Goal: Task Accomplishment & Management: Manage account settings

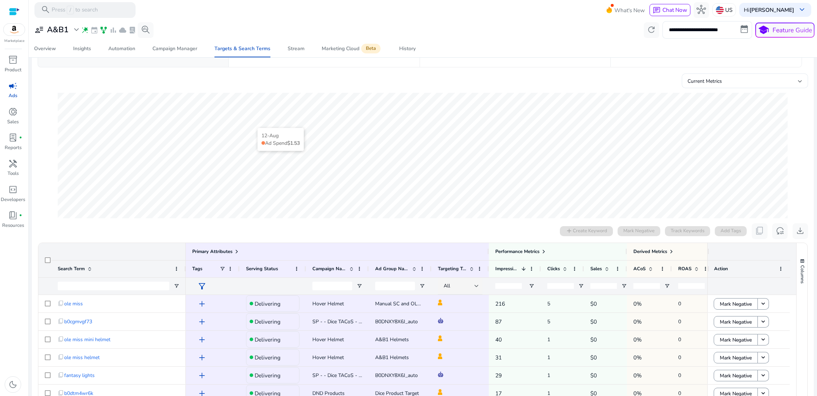
scroll to position [55, 0]
click at [116, 50] on div "Automation" at bounding box center [121, 48] width 27 height 5
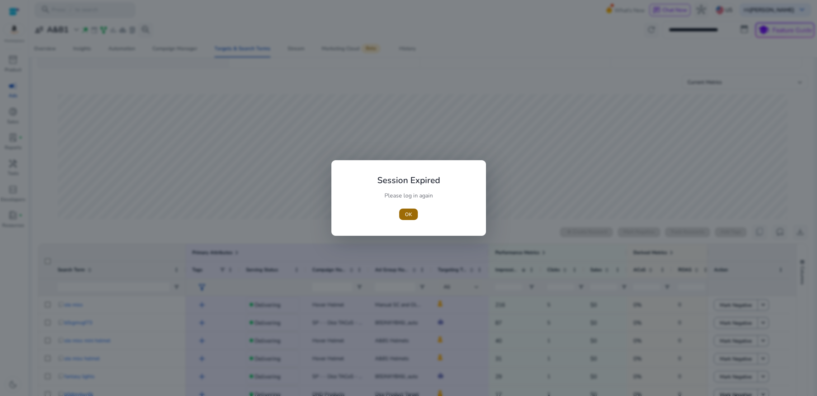
click at [405, 215] on div "OK" at bounding box center [409, 214] width 80 height 11
click at [406, 215] on span "OK" at bounding box center [408, 215] width 7 height 8
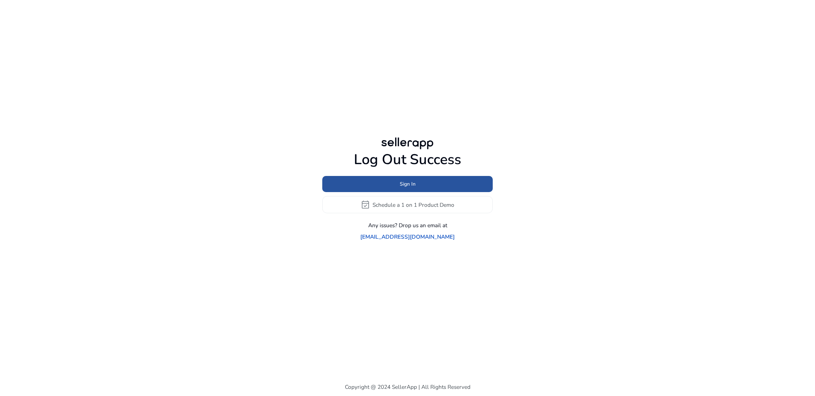
click at [408, 188] on span "Sign In" at bounding box center [408, 184] width 16 height 8
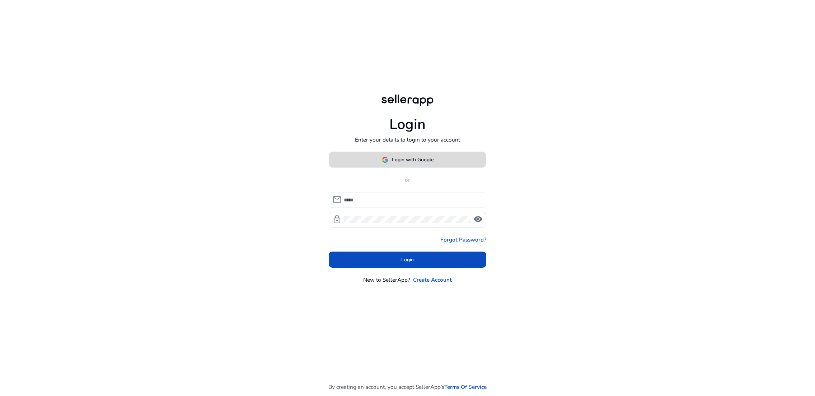
click at [394, 164] on span "Login with Google" at bounding box center [413, 160] width 42 height 8
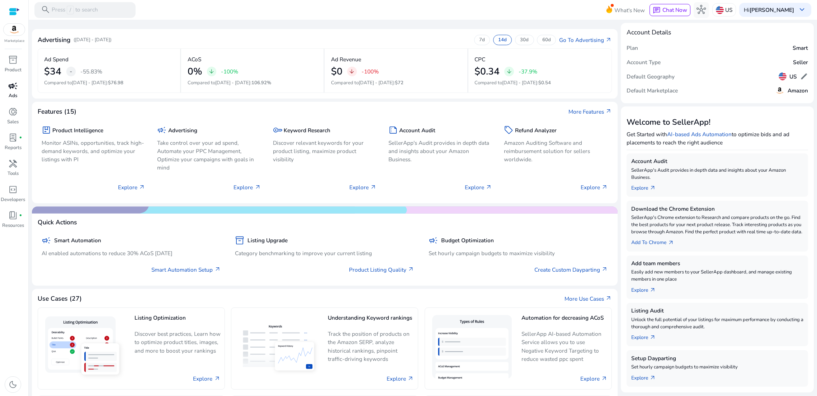
click at [9, 91] on span "campaign" at bounding box center [12, 85] width 9 height 9
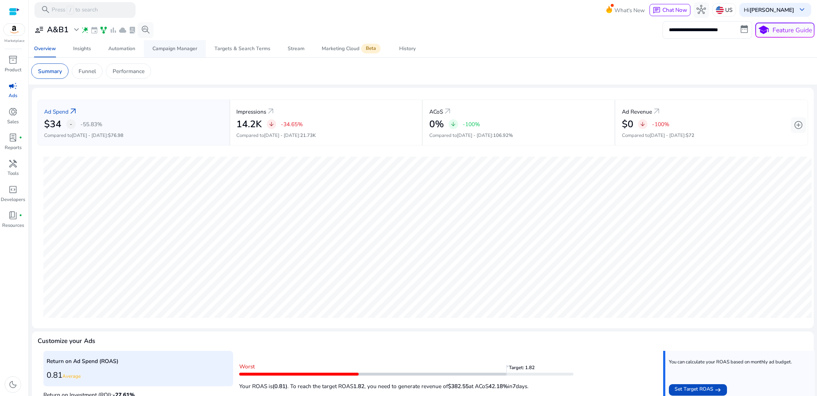
click at [159, 51] on div "Campaign Manager" at bounding box center [174, 48] width 45 height 5
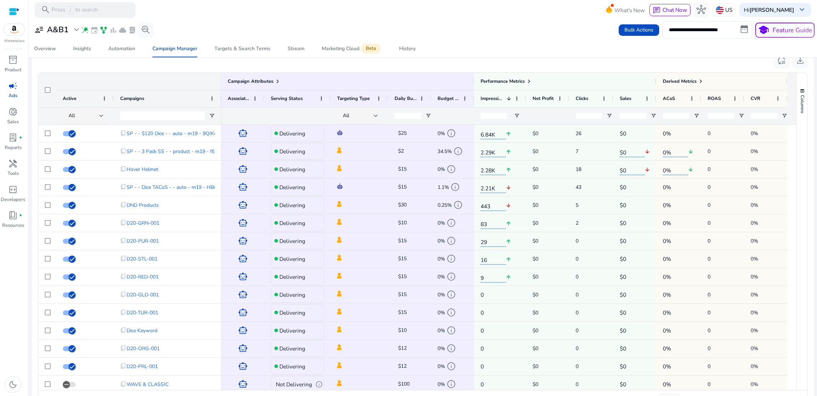
click at [295, 28] on div "**********" at bounding box center [423, 29] width 784 height 17
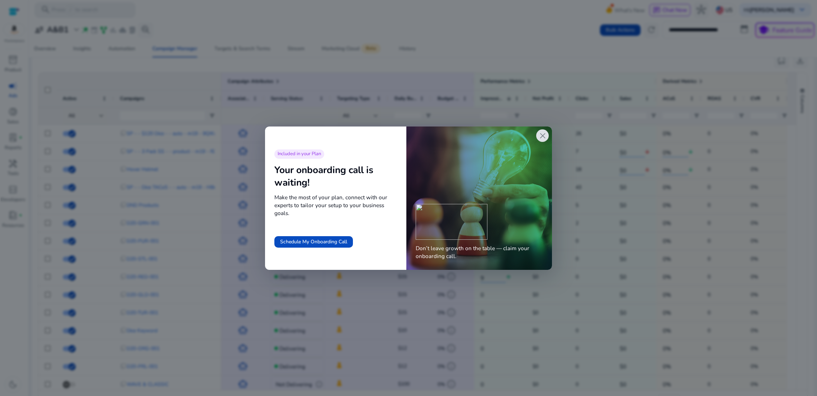
click at [542, 135] on span "close" at bounding box center [542, 135] width 9 height 9
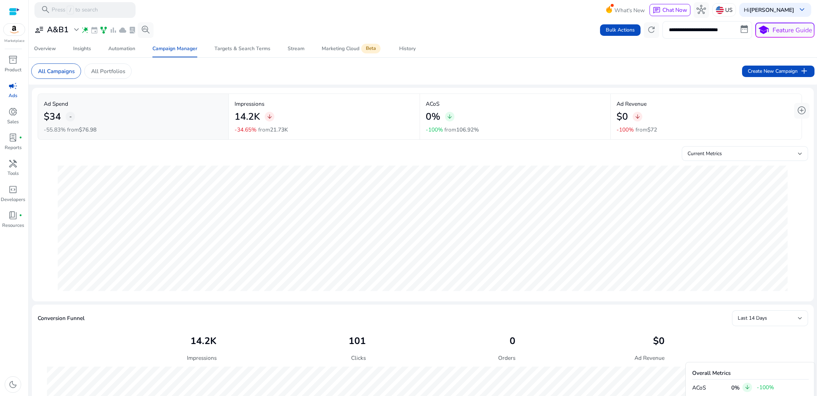
click at [685, 32] on input "**********" at bounding box center [708, 29] width 90 height 17
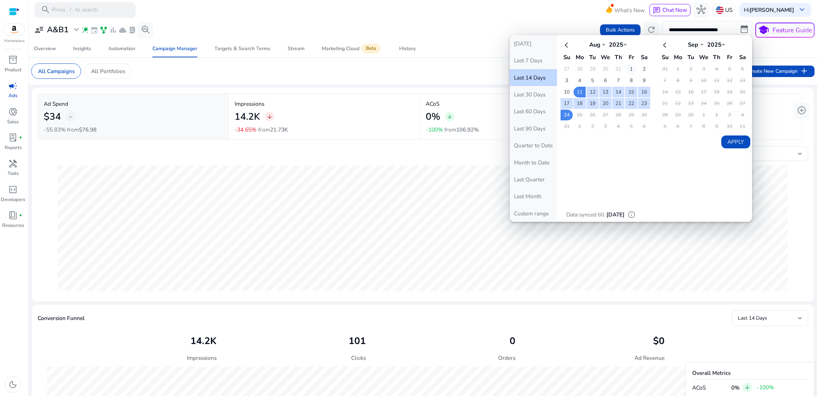
click at [626, 70] on td "1" at bounding box center [631, 69] width 12 height 11
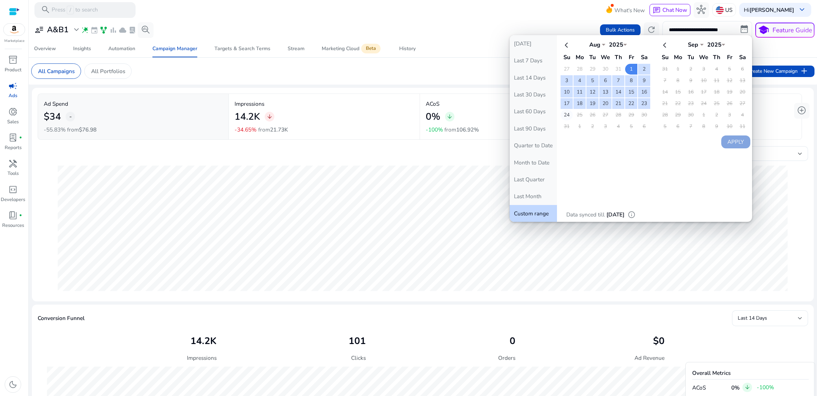
click at [563, 114] on td "24" at bounding box center [567, 115] width 12 height 11
click at [730, 140] on button "Apply" at bounding box center [736, 142] width 29 height 13
type input "**********"
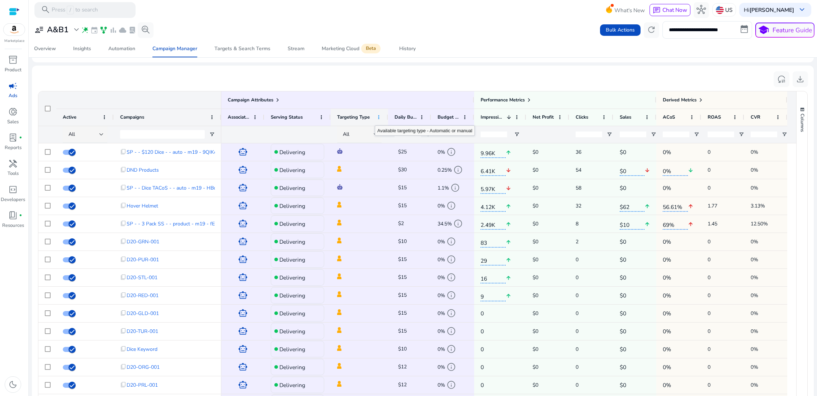
click at [377, 120] on span at bounding box center [379, 117] width 6 height 6
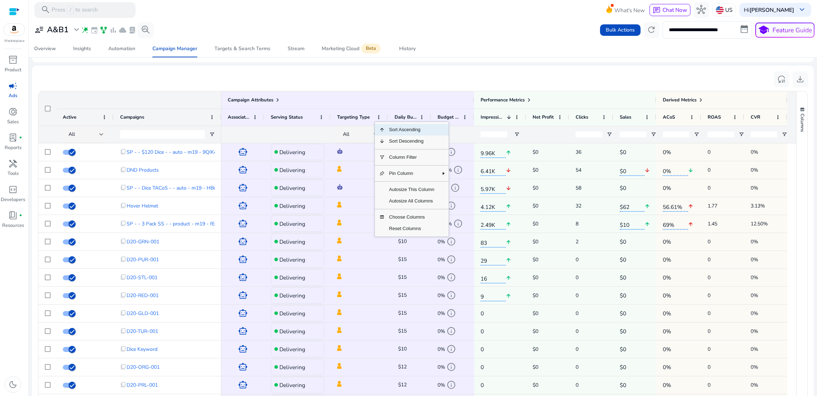
click at [401, 136] on span "Sort Ascending" at bounding box center [412, 129] width 54 height 11
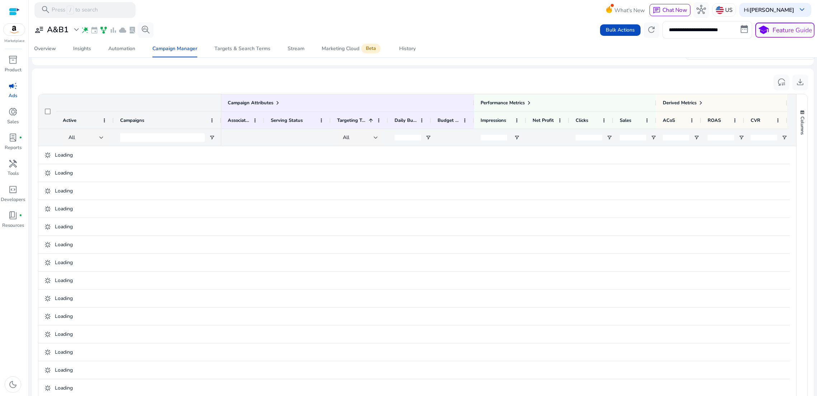
scroll to position [469, 0]
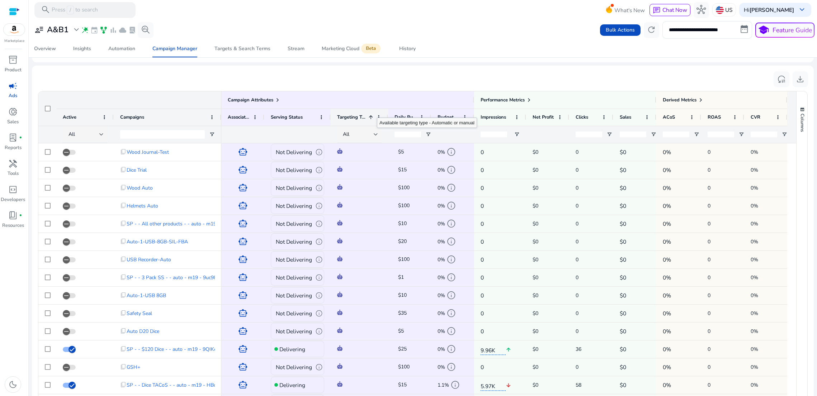
click at [369, 120] on span at bounding box center [371, 117] width 6 height 6
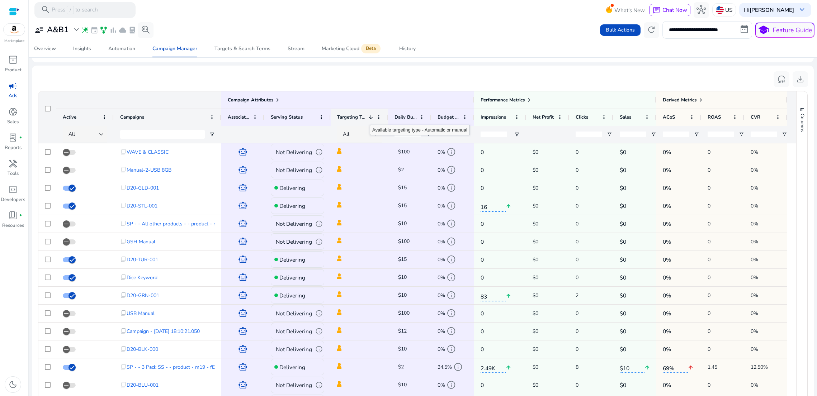
click at [372, 120] on span at bounding box center [371, 117] width 6 height 6
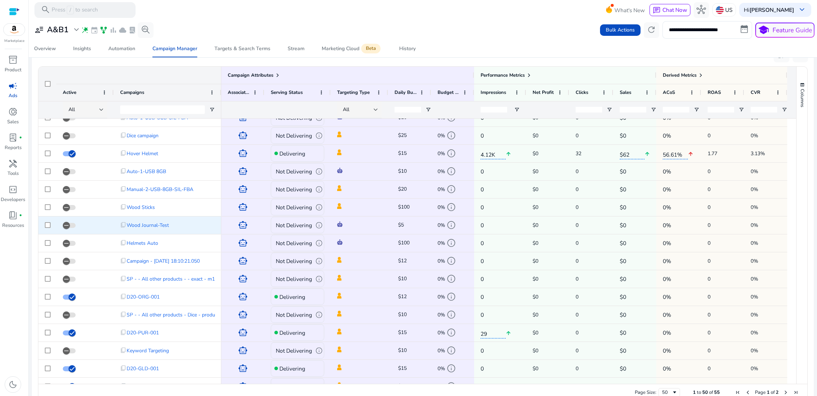
scroll to position [191, 0]
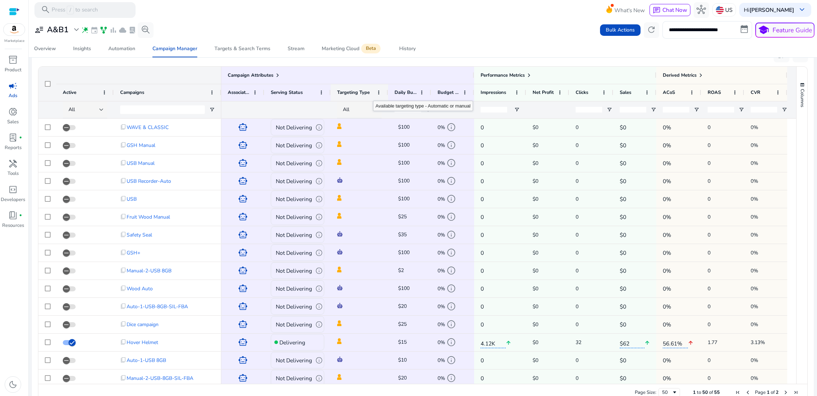
click at [371, 99] on div "Targeting Type" at bounding box center [355, 92] width 37 height 13
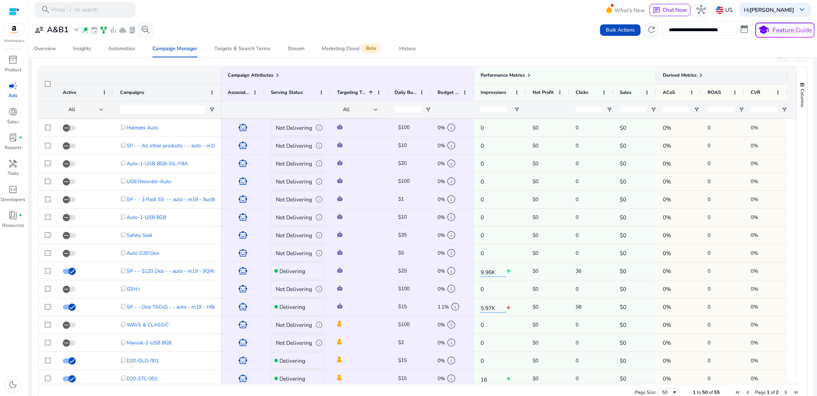
scroll to position [81, 0]
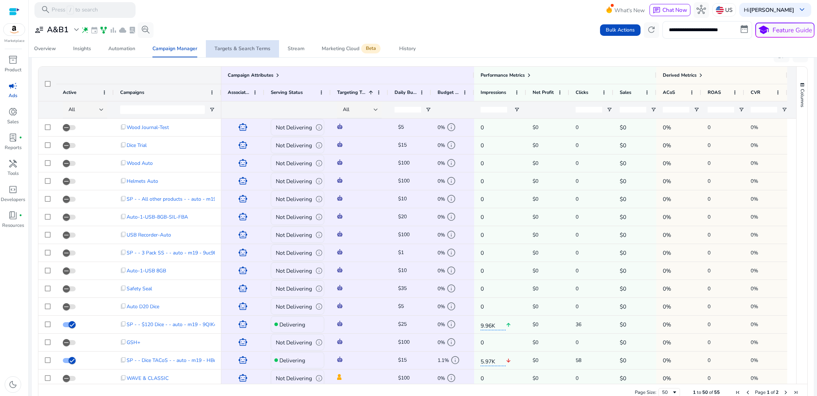
click at [246, 51] on div "Targets & Search Terms" at bounding box center [243, 48] width 56 height 5
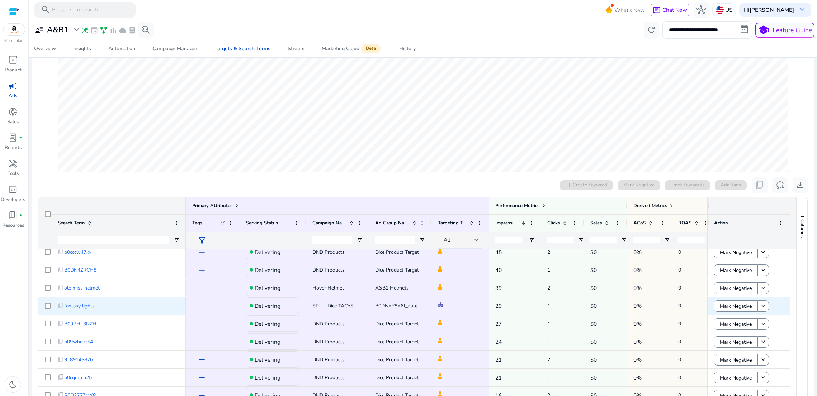
scroll to position [166, 0]
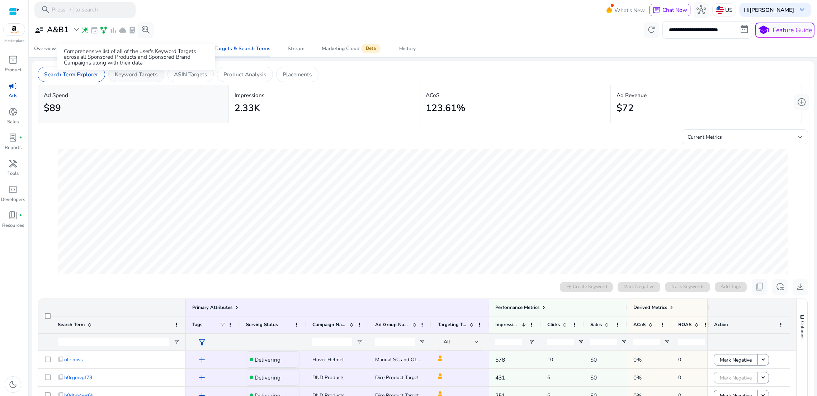
click at [137, 77] on p "Keyword Targets" at bounding box center [136, 74] width 43 height 8
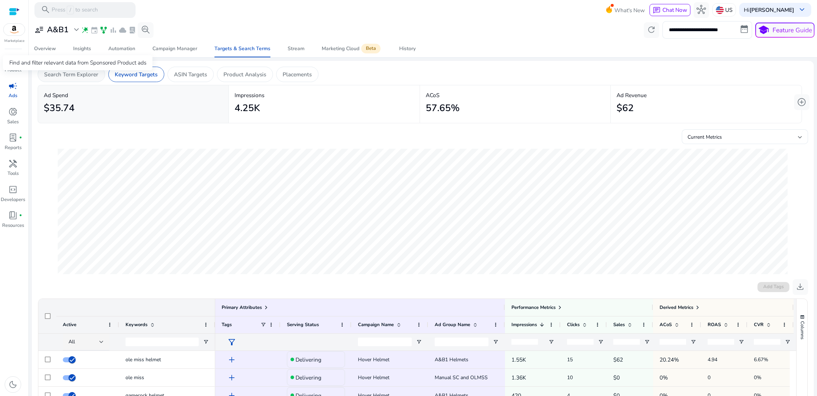
click at [86, 78] on p "Search Term Explorer" at bounding box center [71, 74] width 54 height 8
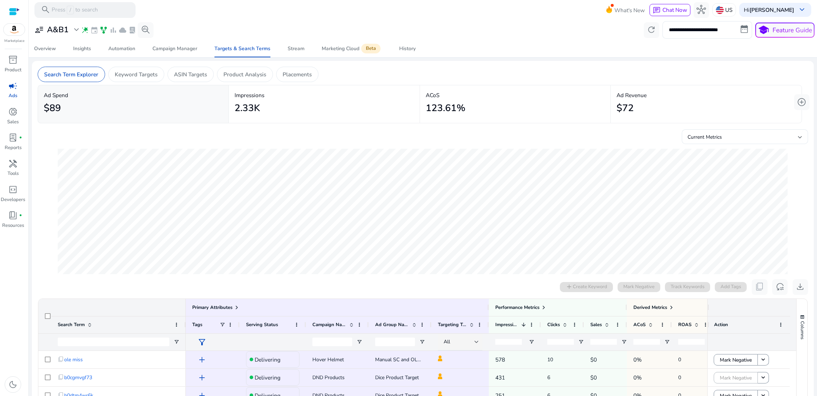
click at [43, 223] on app-echart "01-Aug Ad Spend $7.06" at bounding box center [423, 211] width 771 height 135
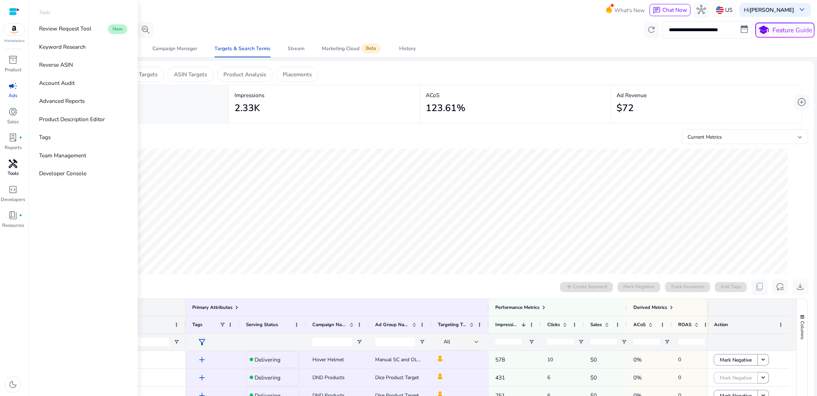
click at [10, 178] on p "Tools" at bounding box center [13, 173] width 11 height 7
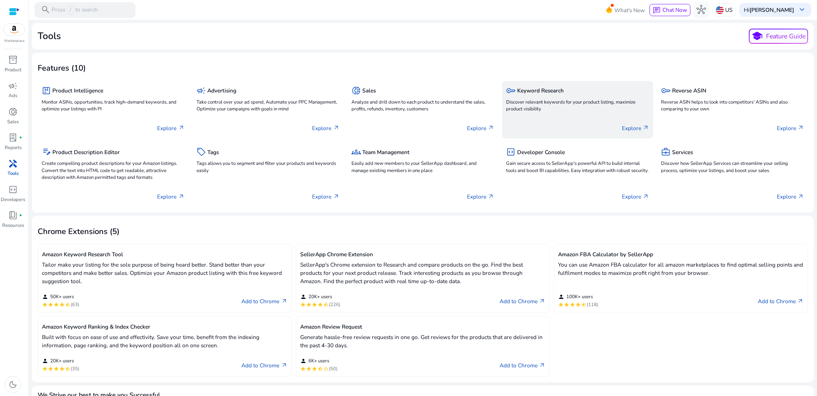
click at [559, 113] on p "Discover relevant keywords for your product listing, maximize product visibility" at bounding box center [577, 106] width 143 height 14
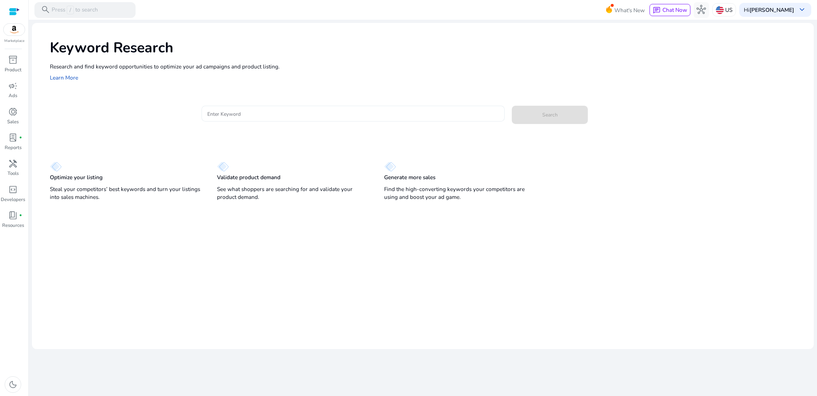
click at [299, 115] on input "Enter Keyword" at bounding box center [353, 114] width 292 height 8
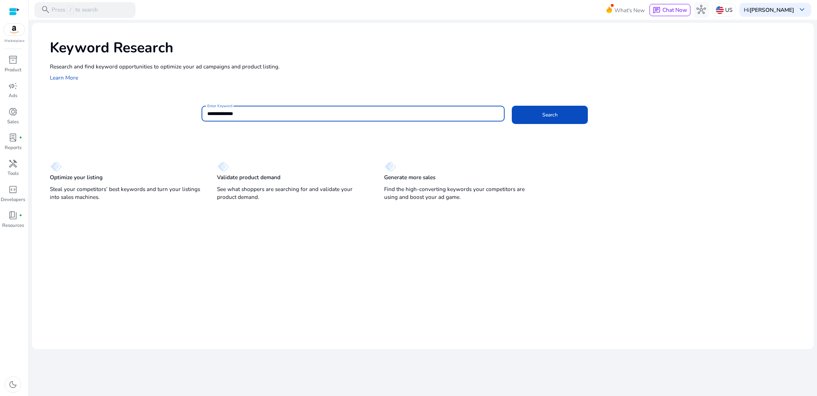
type input "**********"
click at [512, 106] on button "Search" at bounding box center [550, 115] width 76 height 18
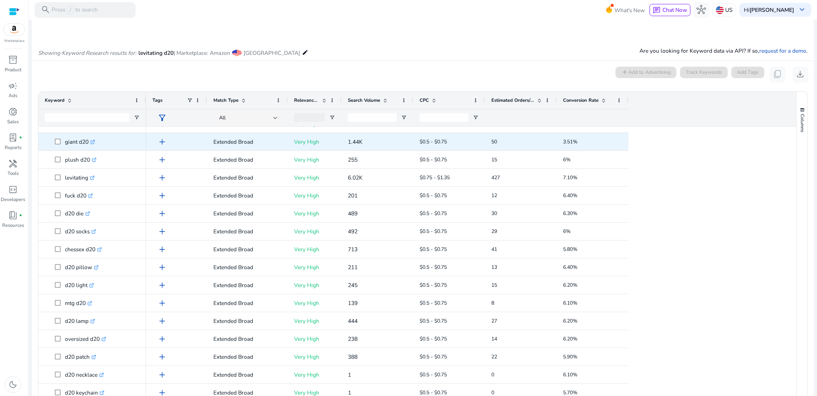
scroll to position [218, 0]
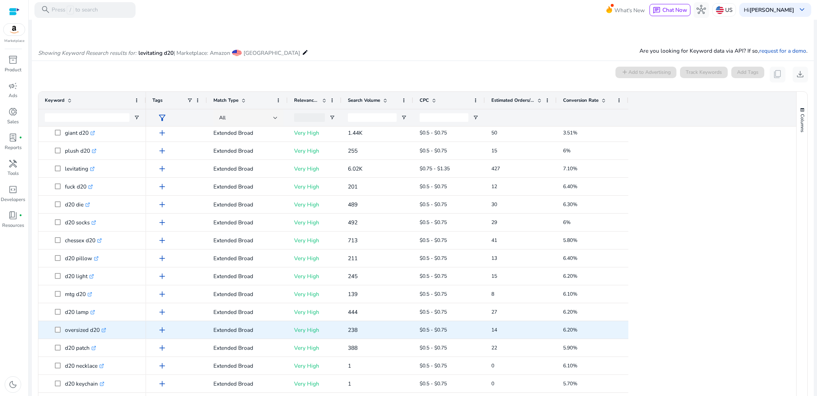
click at [162, 335] on span "add" at bounding box center [162, 330] width 9 height 9
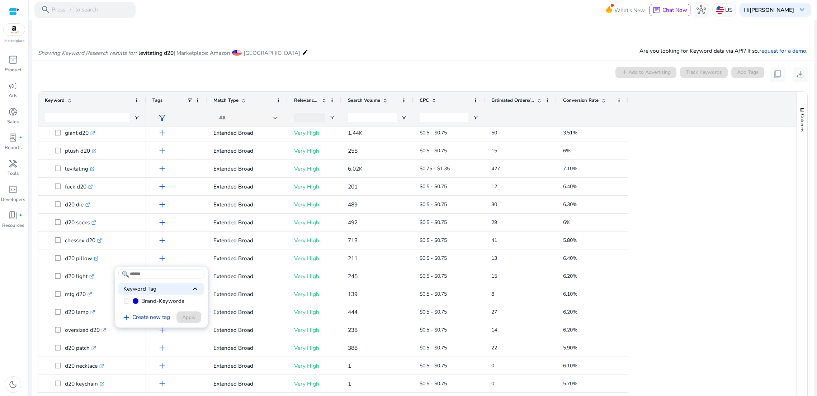
click at [155, 313] on link "add Create new tag" at bounding box center [145, 317] width 55 height 9
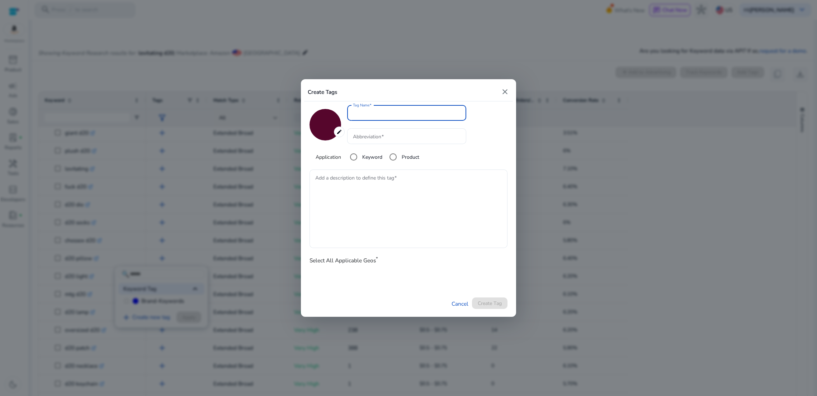
type input "*******"
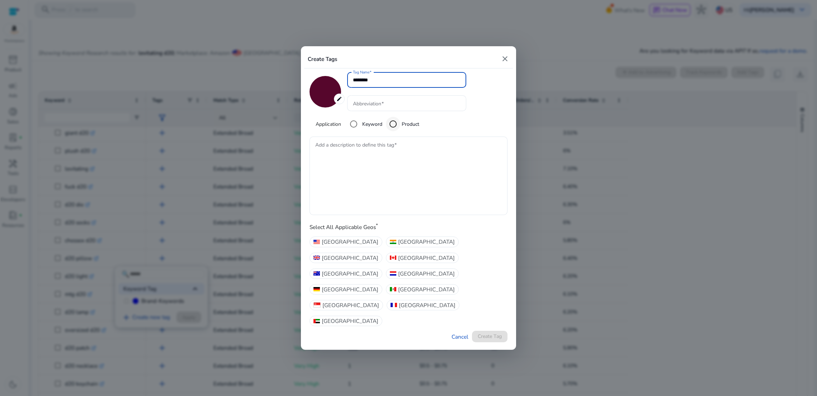
type input "********"
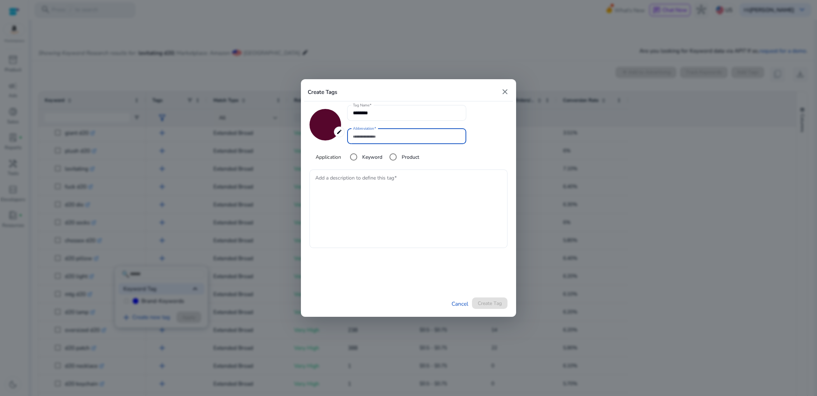
click at [376, 139] on input "Abbreviation" at bounding box center [406, 136] width 107 height 8
type input "**"
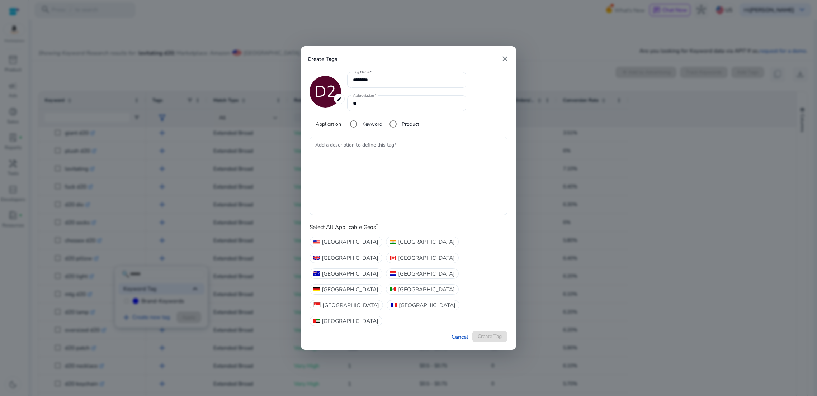
click at [379, 207] on textarea "Add a description to define this tag" at bounding box center [408, 175] width 187 height 71
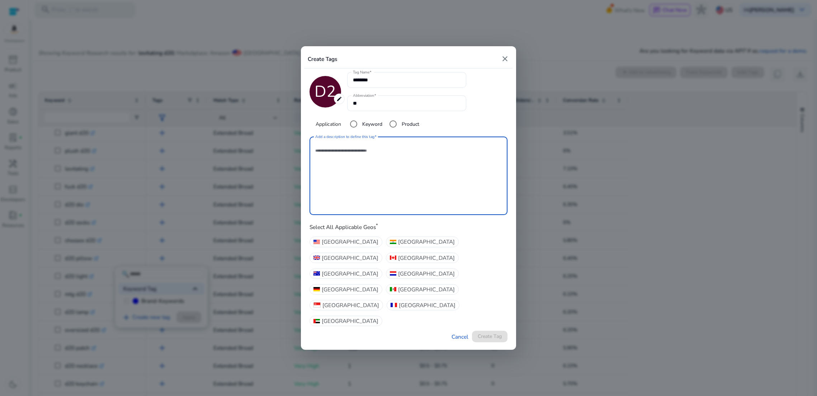
click at [507, 63] on mat-icon "close" at bounding box center [505, 59] width 9 height 9
type input "*******"
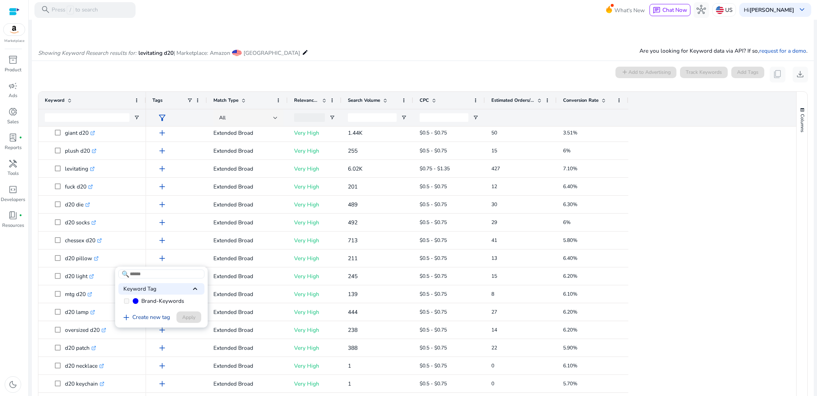
click at [149, 313] on link "add Create new tag" at bounding box center [145, 317] width 55 height 9
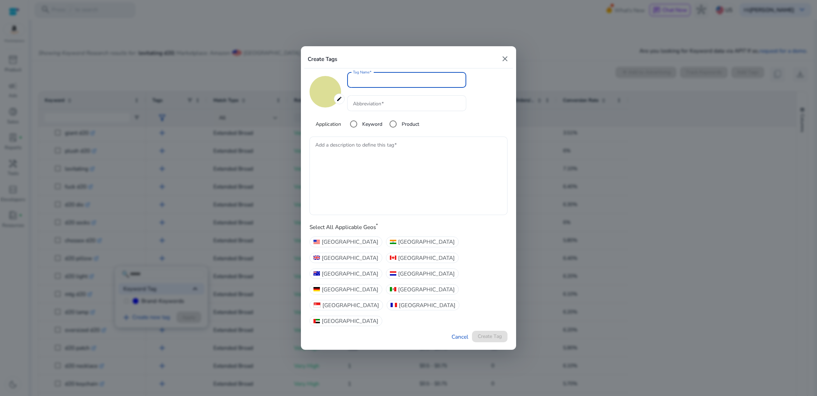
type input "*******"
type input "***"
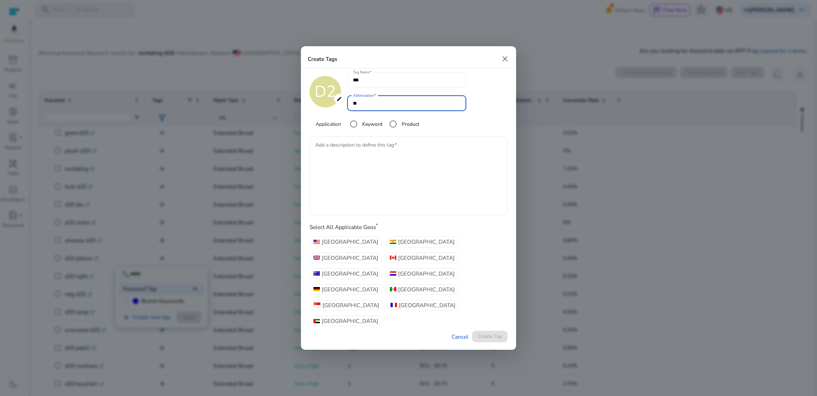
type input "*"
type input "**"
click at [342, 246] on span "[GEOGRAPHIC_DATA]" at bounding box center [350, 242] width 57 height 8
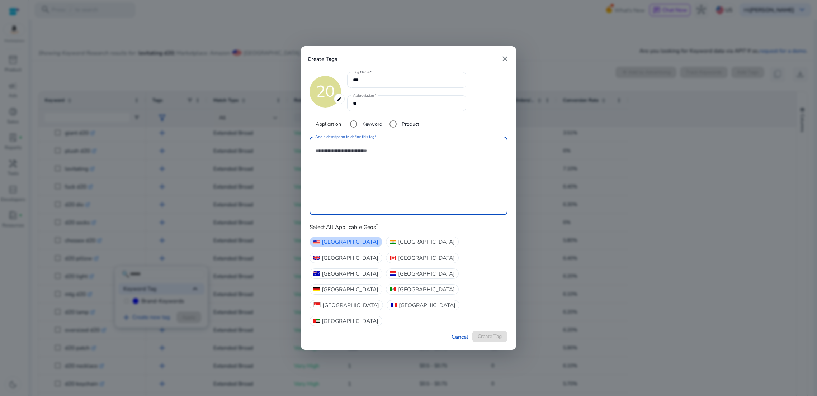
click at [393, 206] on textarea "Add a description to define this tag" at bounding box center [408, 175] width 187 height 71
type textarea "**********"
click at [502, 328] on span "submit" at bounding box center [490, 336] width 36 height 17
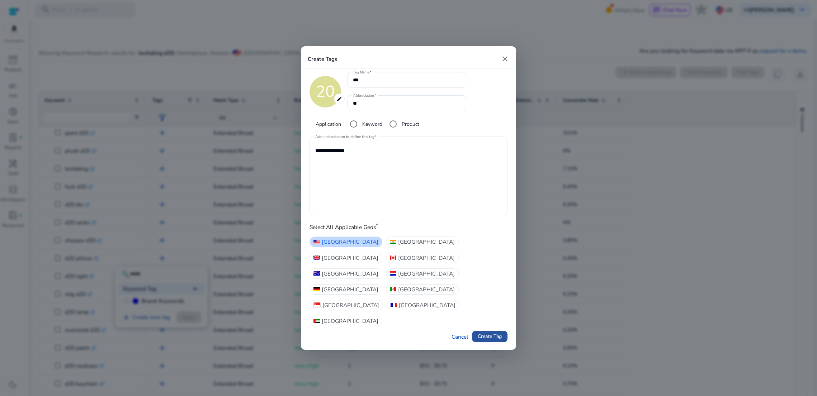
click at [483, 333] on span "Create Tag" at bounding box center [490, 337] width 24 height 8
type input "*******"
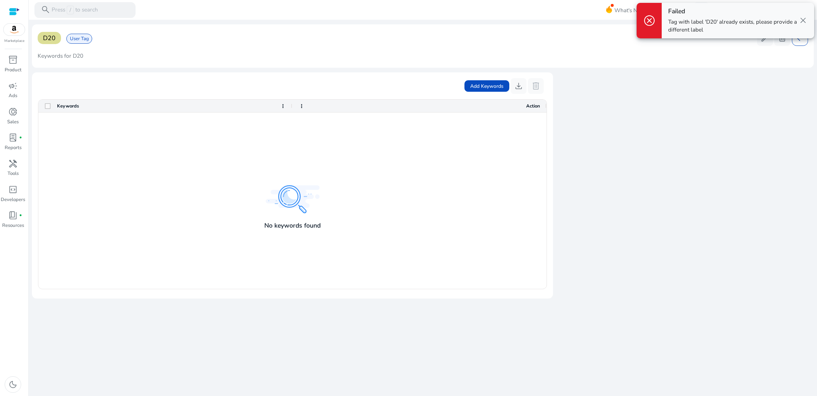
click at [802, 20] on span "close" at bounding box center [803, 20] width 9 height 9
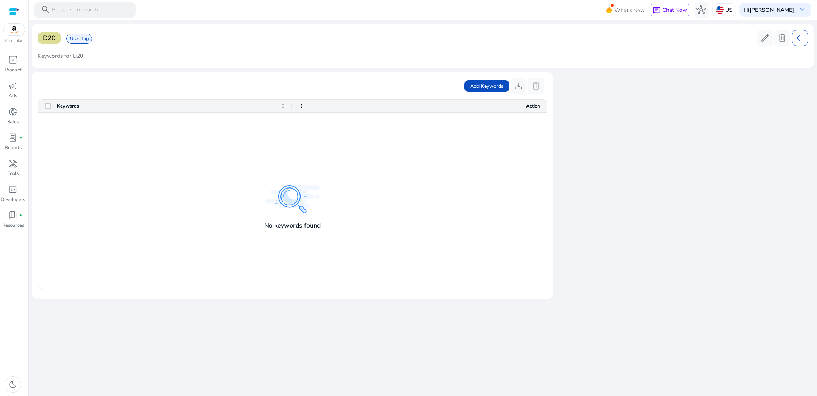
click at [798, 39] on span "arrow_back" at bounding box center [799, 37] width 9 height 9
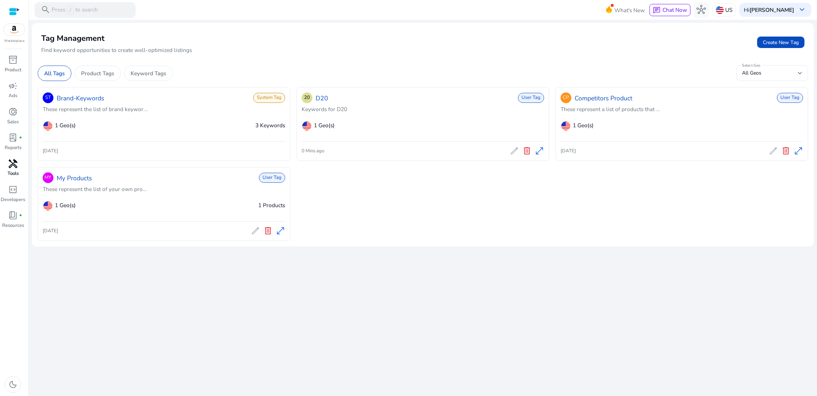
click at [11, 169] on span "handyman" at bounding box center [12, 163] width 9 height 9
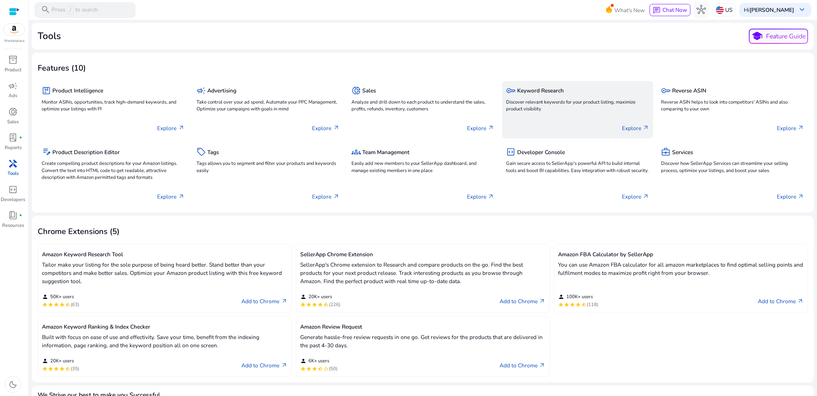
click at [555, 97] on div "key Keyword Research" at bounding box center [577, 90] width 143 height 11
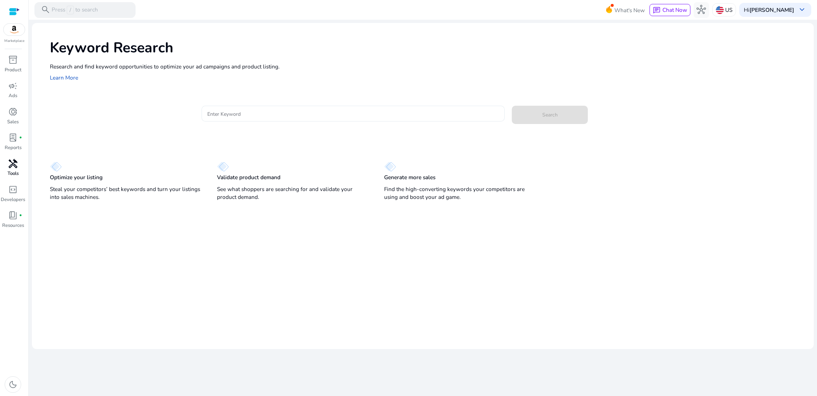
click at [249, 117] on input "Enter Keyword" at bounding box center [353, 114] width 292 height 8
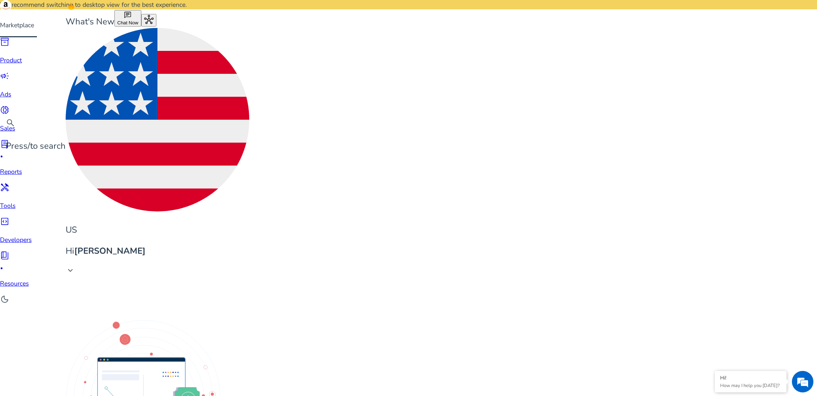
type input "**********"
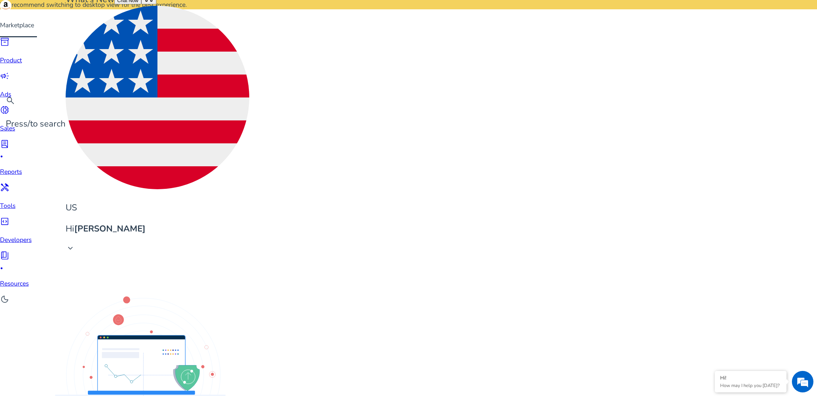
scroll to position [61, 0]
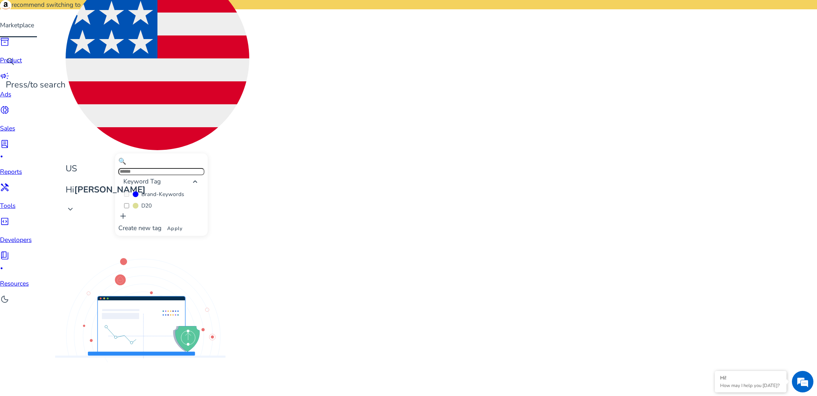
click at [183, 226] on span "Apply" at bounding box center [174, 229] width 15 height 8
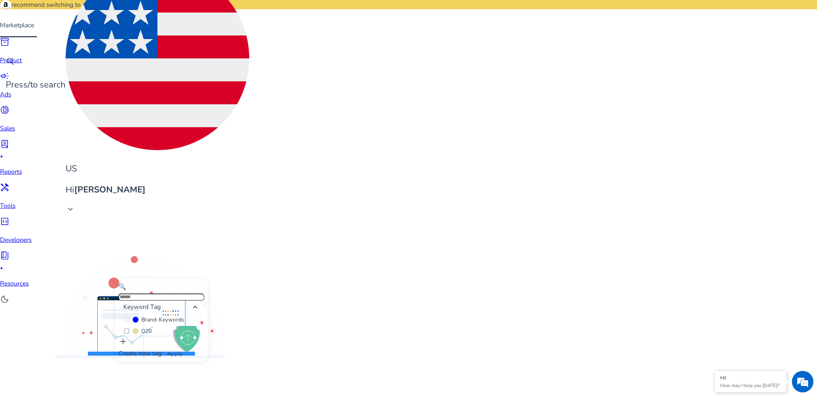
click at [130, 333] on label "D20" at bounding box center [161, 331] width 86 height 11
click at [183, 352] on span "Apply" at bounding box center [174, 355] width 15 height 8
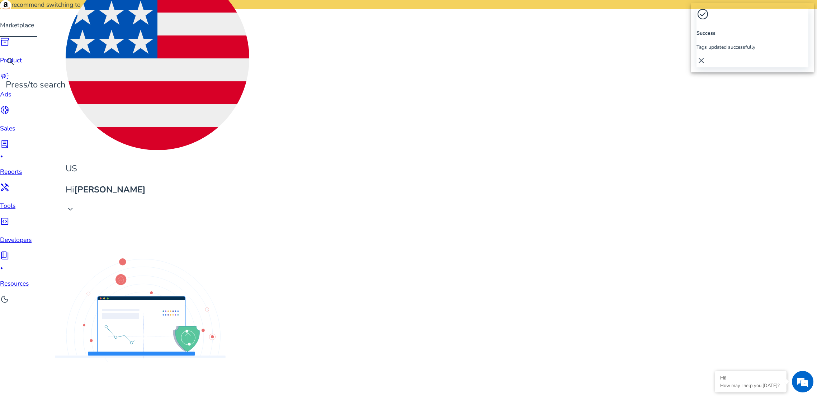
scroll to position [15, 0]
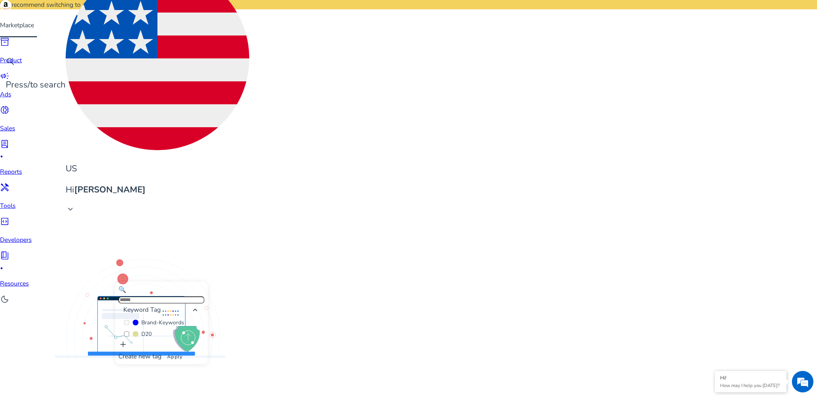
click at [183, 354] on span "Apply" at bounding box center [174, 357] width 15 height 8
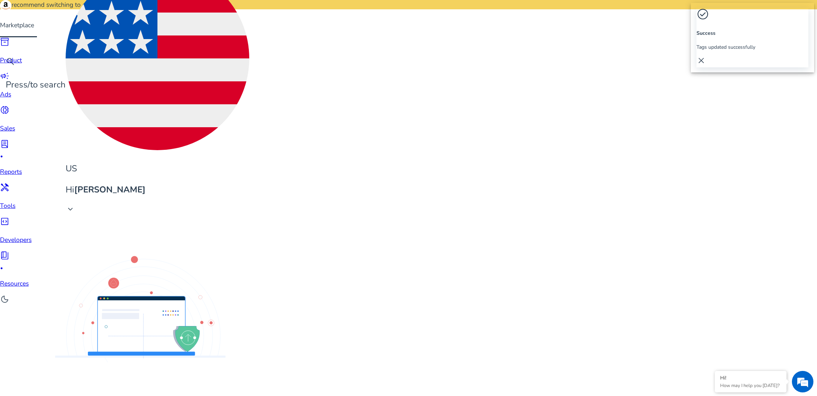
click at [183, 371] on span "Apply" at bounding box center [174, 375] width 15 height 8
click at [183, 292] on span "Apply" at bounding box center [174, 296] width 15 height 8
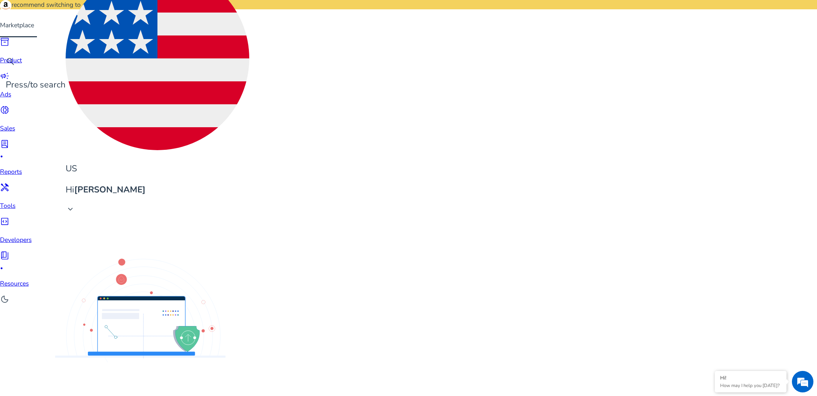
click at [183, 326] on span "Apply" at bounding box center [174, 330] width 15 height 8
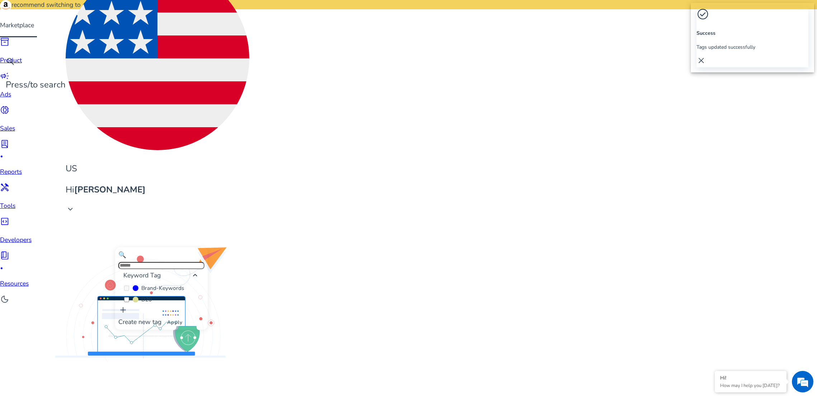
click at [183, 319] on span "Apply" at bounding box center [174, 323] width 15 height 8
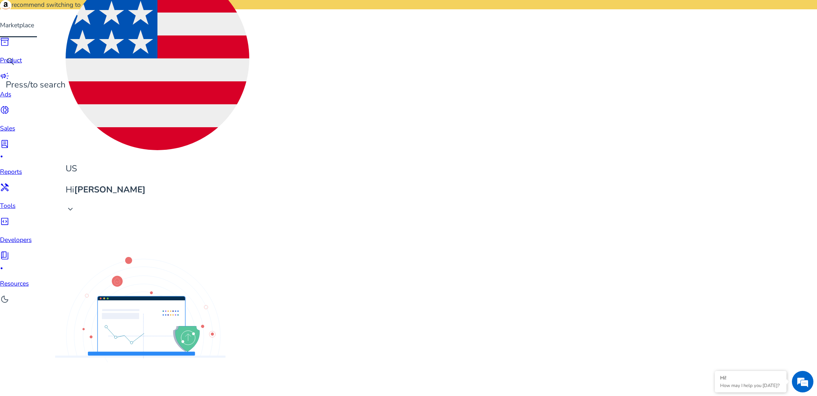
click at [183, 302] on span "Apply" at bounding box center [174, 306] width 15 height 8
click at [183, 291] on span "Apply" at bounding box center [174, 295] width 15 height 8
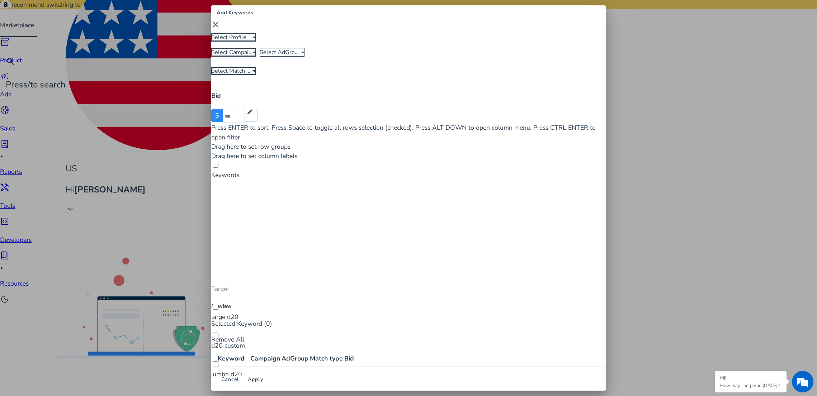
click at [253, 42] on div at bounding box center [255, 37] width 4 height 9
click at [231, 113] on span "A&B1" at bounding box center [242, 114] width 42 height 8
drag, startPoint x: 266, startPoint y: 95, endPoint x: 281, endPoint y: 92, distance: 15.0
click at [256, 57] on div "Select Campaign" at bounding box center [233, 52] width 45 height 9
click at [286, 163] on span "Dice Keyword" at bounding box center [288, 165] width 42 height 8
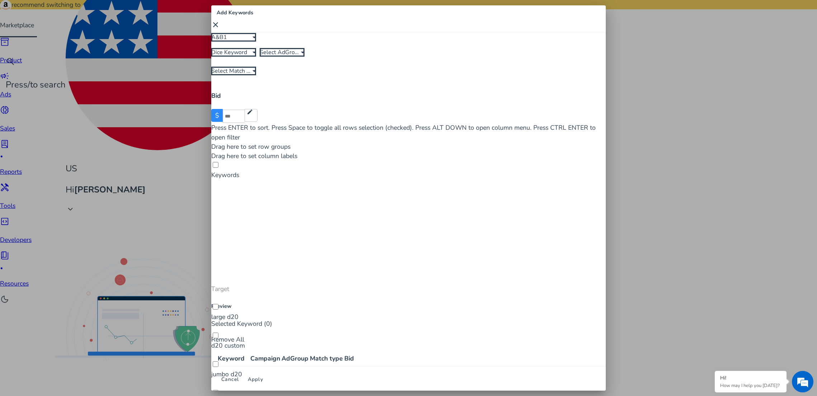
click at [301, 56] on span "Select AdGroup" at bounding box center [281, 52] width 42 height 8
drag, startPoint x: 331, startPoint y: 126, endPoint x: 354, endPoint y: 109, distance: 28.5
click at [331, 126] on span "Dice Q4 2024" at bounding box center [336, 127] width 42 height 8
click at [259, 75] on span "Select Match Type" at bounding box center [235, 71] width 48 height 8
click at [377, 133] on span "Broad" at bounding box center [387, 131] width 42 height 8
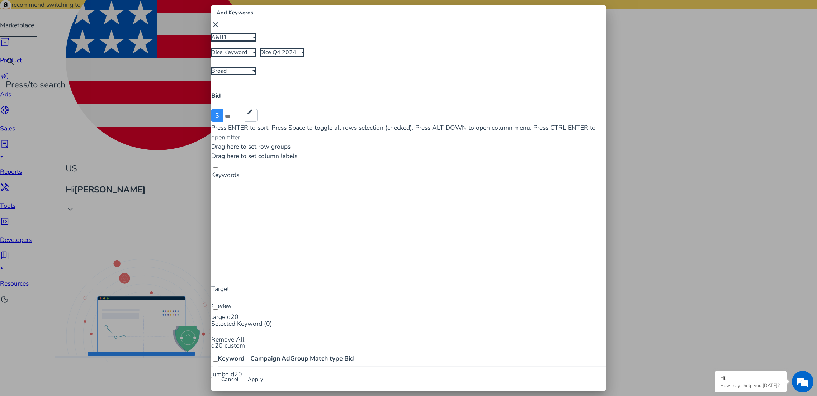
click at [245, 114] on input "number" at bounding box center [234, 117] width 22 height 14
type input "***"
click at [296, 118] on div "Bid $ *** edit" at bounding box center [408, 107] width 395 height 32
click at [229, 291] on link "Target" at bounding box center [220, 289] width 18 height 9
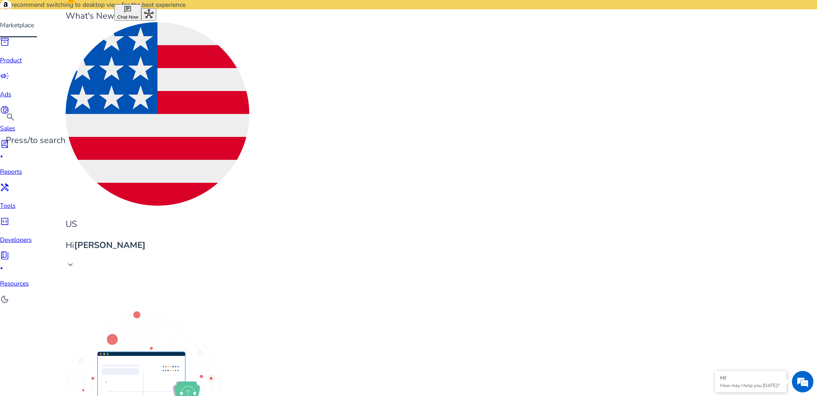
scroll to position [61, 0]
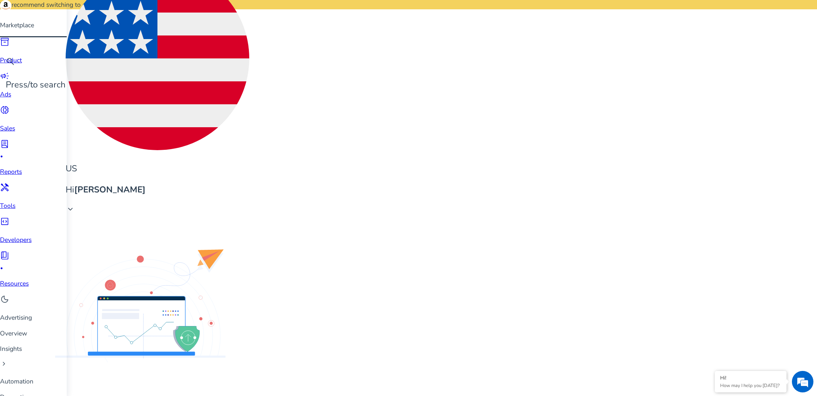
click at [9, 81] on span "campaign" at bounding box center [4, 75] width 9 height 9
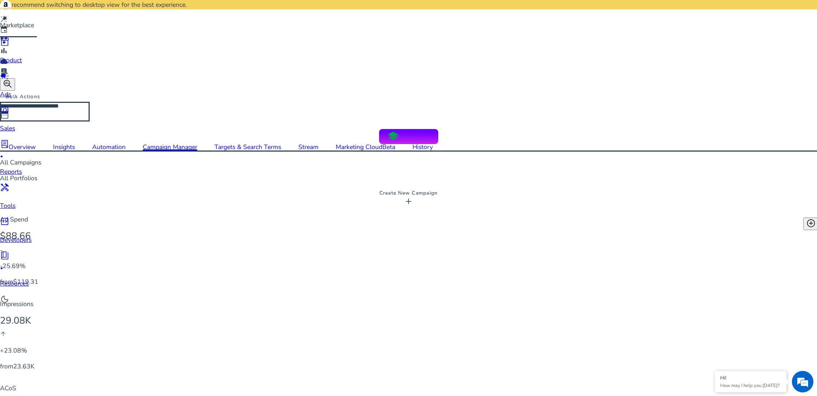
scroll to position [522, 0]
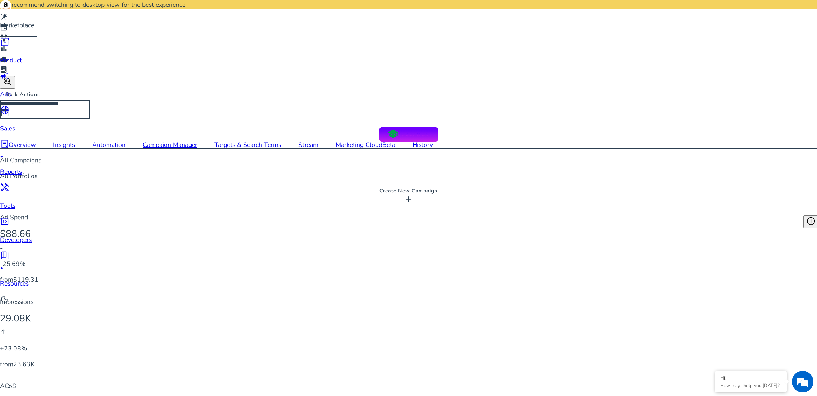
click at [81, 130] on span "Delivering" at bounding box center [82, 133] width 27 height 8
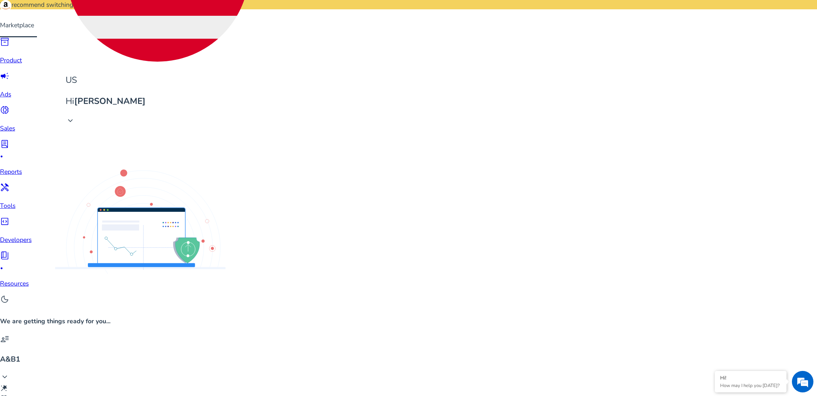
scroll to position [85, 0]
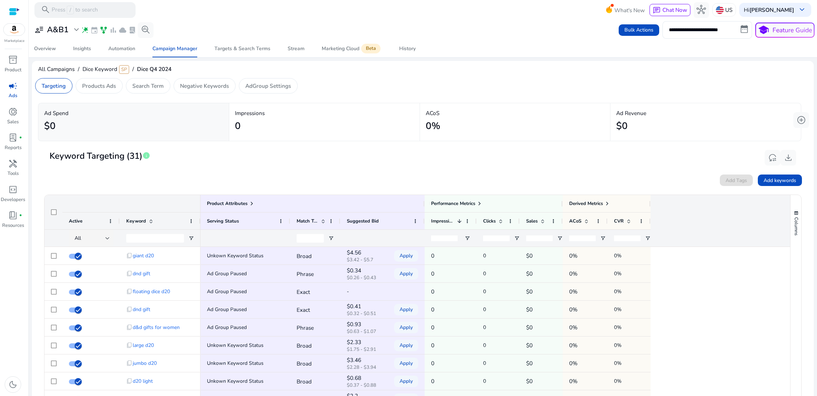
scroll to position [127, 0]
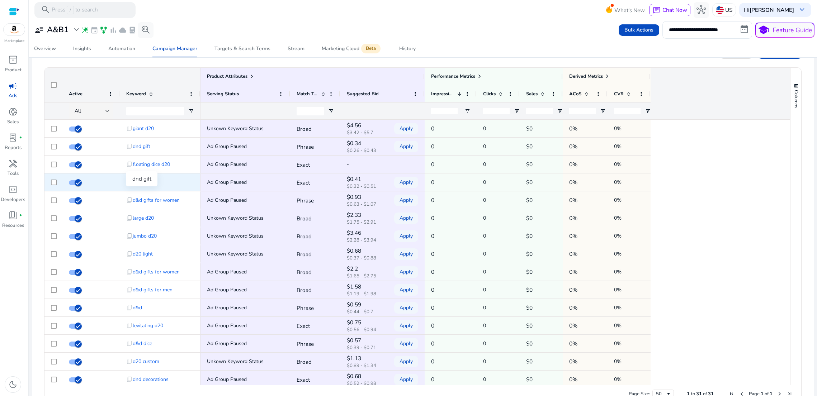
click at [142, 190] on span "dnd gift" at bounding box center [142, 182] width 18 height 15
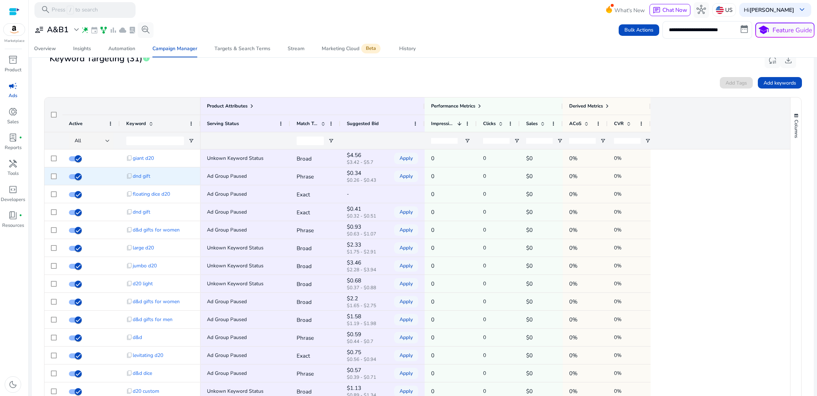
scroll to position [98, 0]
click at [405, 183] on span "Apply" at bounding box center [406, 176] width 13 height 15
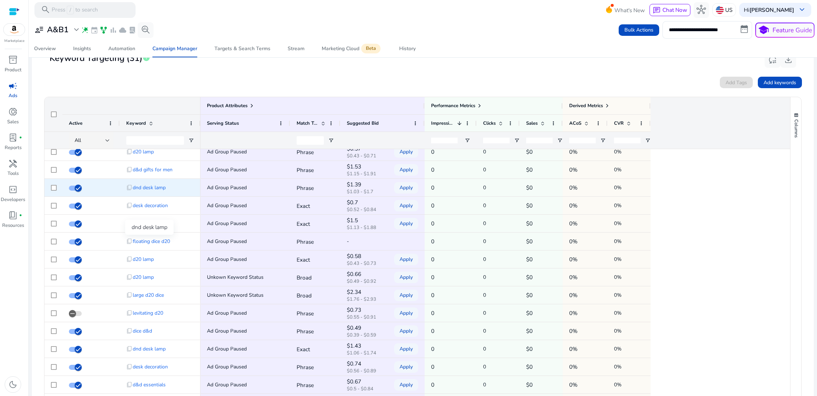
scroll to position [291, 0]
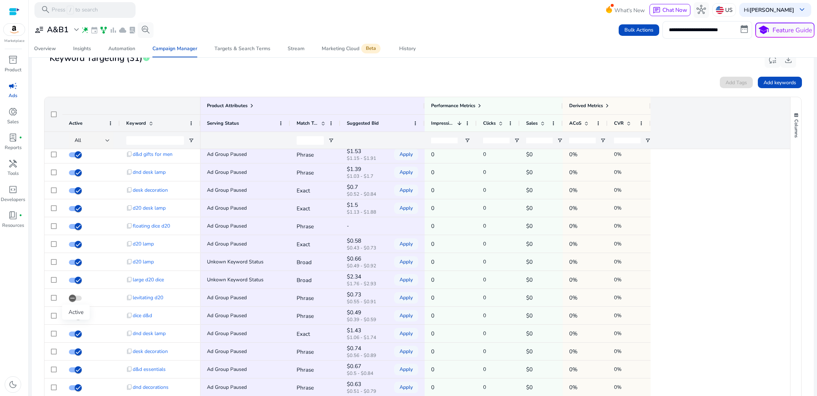
click at [72, 305] on div "Active" at bounding box center [76, 312] width 28 height 15
drag, startPoint x: 70, startPoint y: 309, endPoint x: 76, endPoint y: 311, distance: 6.6
click at [70, 302] on icon "button" at bounding box center [72, 298] width 6 height 6
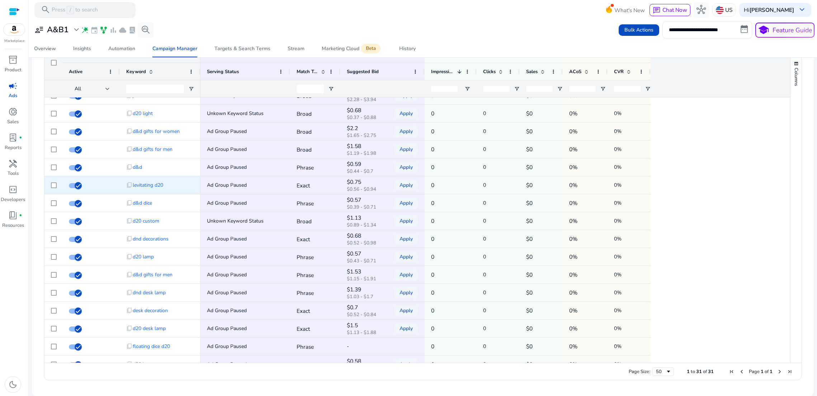
scroll to position [0, 0]
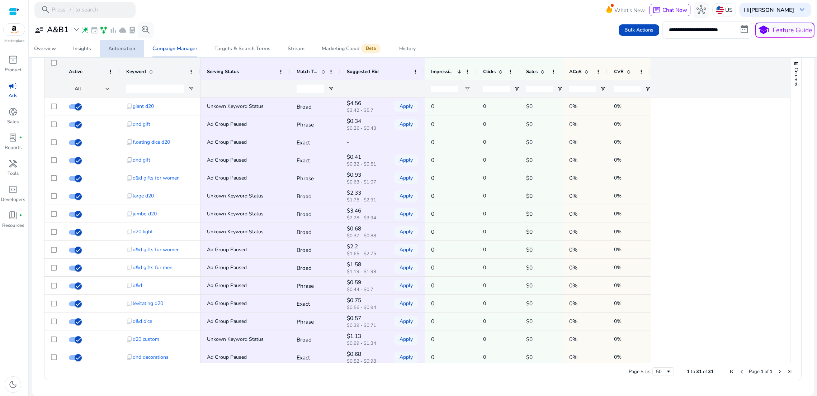
click at [129, 50] on div "Automation" at bounding box center [121, 48] width 27 height 5
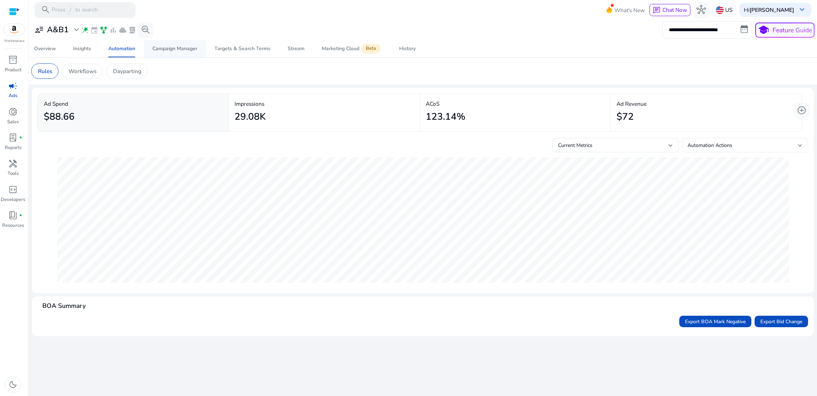
click at [161, 51] on div "Campaign Manager" at bounding box center [174, 48] width 45 height 5
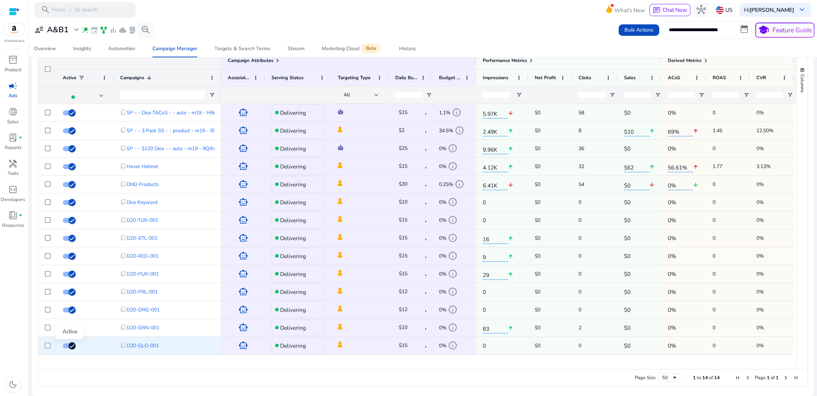
drag, startPoint x: 72, startPoint y: 347, endPoint x: 73, endPoint y: 340, distance: 6.2
click at [73, 346] on icon "button" at bounding box center [72, 346] width 6 height 6
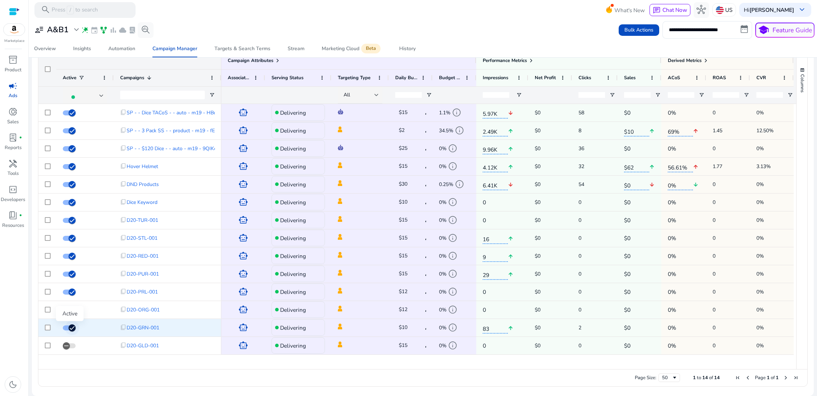
click at [71, 327] on icon "button" at bounding box center [72, 328] width 6 height 6
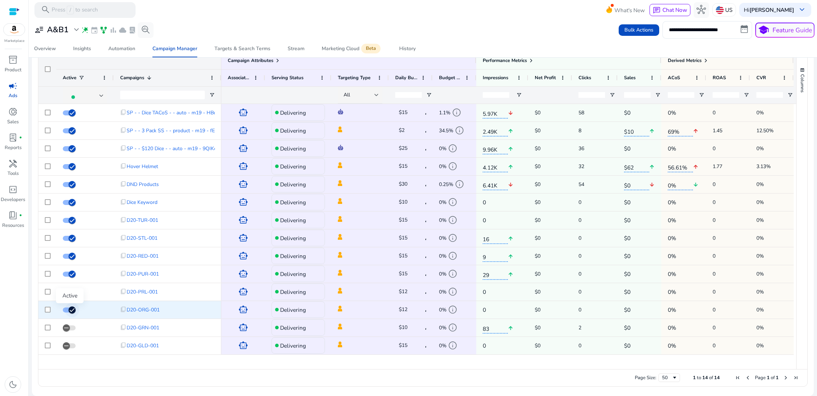
click at [72, 309] on icon "button" at bounding box center [72, 310] width 6 height 6
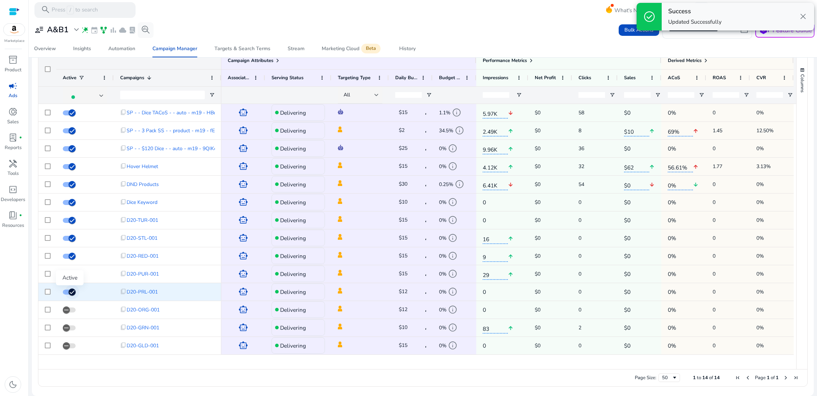
click at [70, 295] on icon "button" at bounding box center [72, 292] width 6 height 6
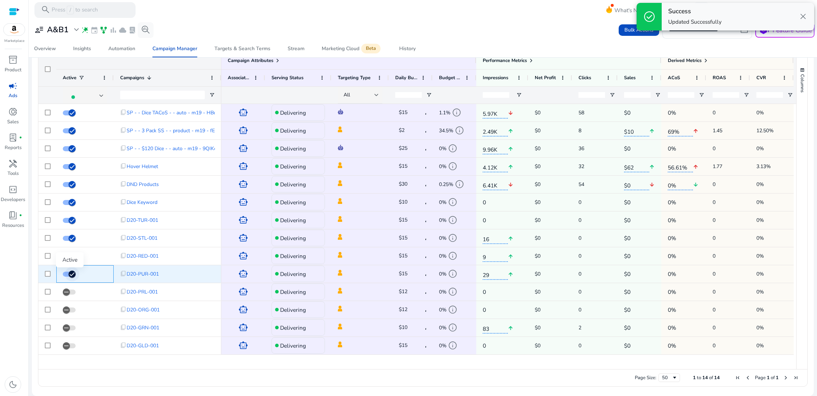
click at [71, 274] on icon "button" at bounding box center [72, 274] width 4 height 1
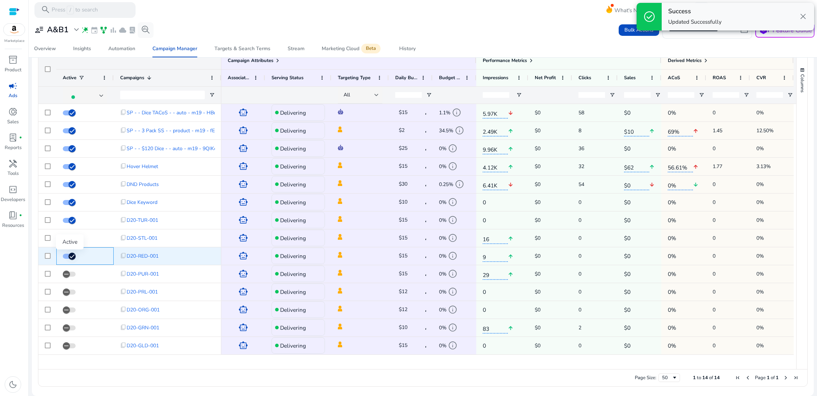
drag, startPoint x: 73, startPoint y: 256, endPoint x: 73, endPoint y: 246, distance: 9.7
click at [73, 256] on icon "button" at bounding box center [72, 256] width 6 height 6
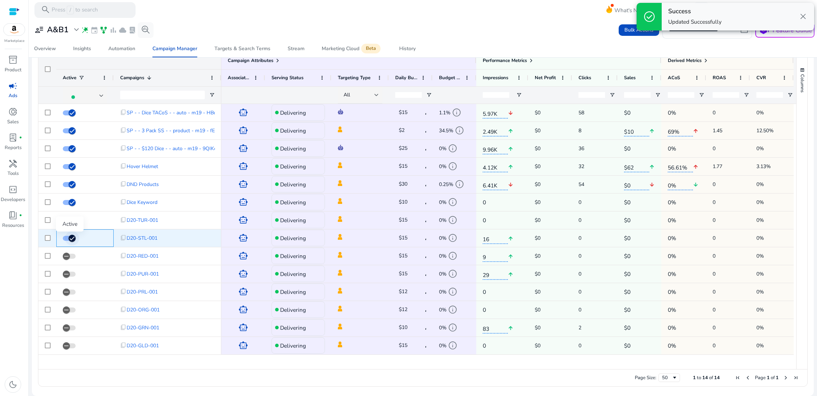
click at [72, 241] on icon "button" at bounding box center [72, 238] width 6 height 6
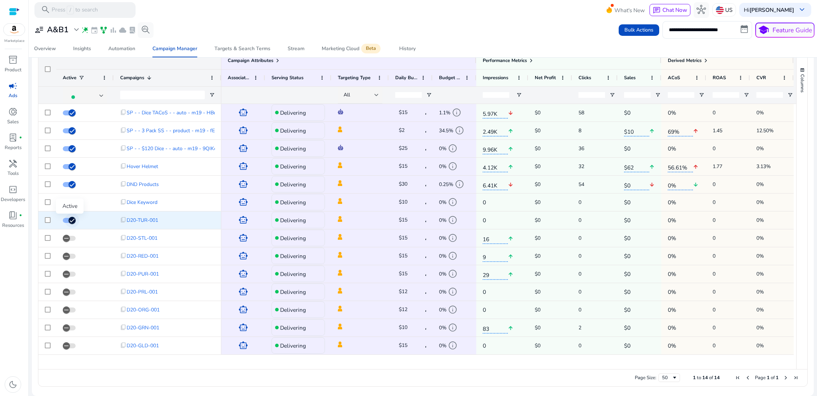
click at [71, 219] on icon "button" at bounding box center [72, 220] width 6 height 6
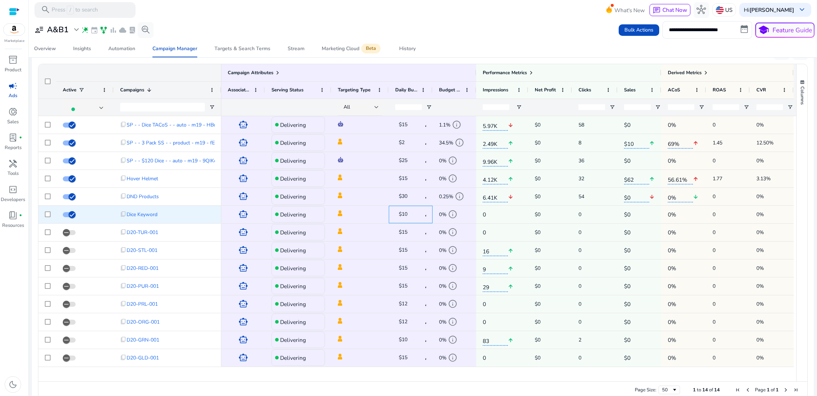
click at [404, 218] on span "$10" at bounding box center [403, 214] width 9 height 7
click at [406, 218] on span "$10" at bounding box center [403, 214] width 9 height 7
drag, startPoint x: 407, startPoint y: 229, endPoint x: 419, endPoint y: 231, distance: 12.1
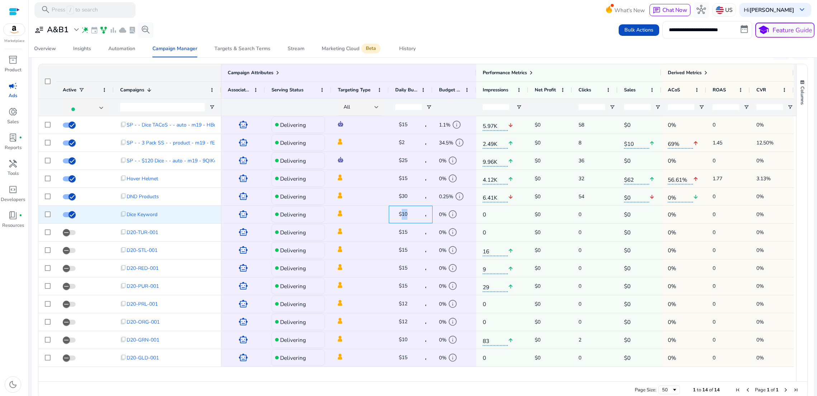
click at [407, 218] on span "$10" at bounding box center [403, 214] width 9 height 7
click at [454, 219] on span "info" at bounding box center [452, 214] width 9 height 9
click at [405, 218] on span "$10" at bounding box center [403, 214] width 9 height 7
click at [146, 222] on span "Dice Keyword" at bounding box center [142, 214] width 31 height 15
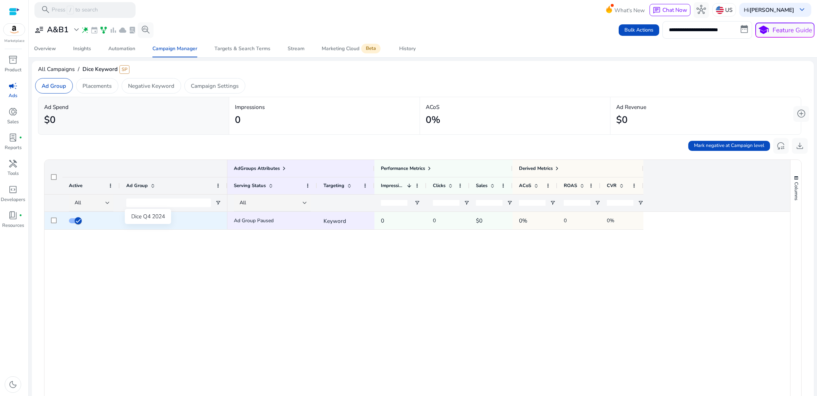
click at [152, 228] on span "Dice Q4 2024" at bounding box center [148, 220] width 30 height 15
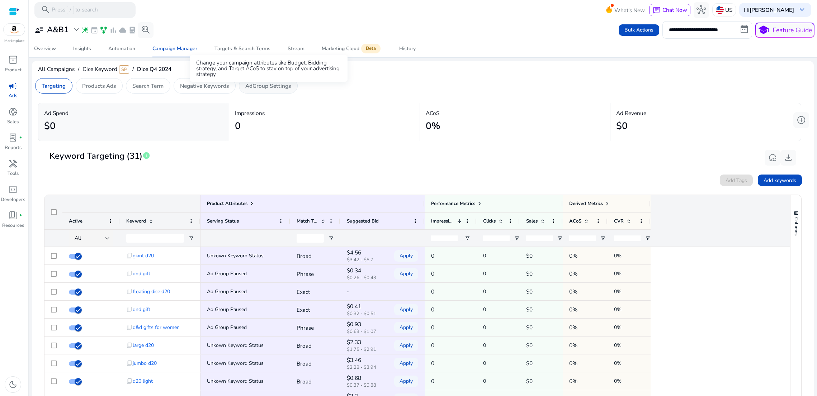
click at [270, 86] on p "AdGroup Settings" at bounding box center [268, 86] width 46 height 8
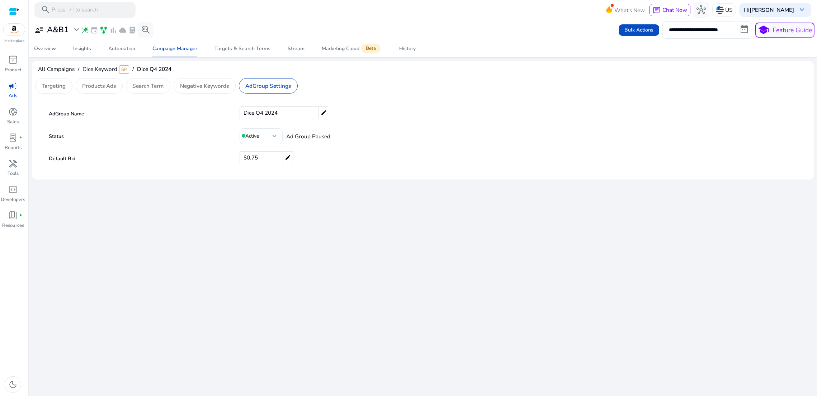
click at [324, 116] on mat-icon "edit" at bounding box center [324, 113] width 10 height 12
click at [194, 109] on mat-card-content "**********" at bounding box center [423, 138] width 770 height 70
type input "********"
click at [352, 166] on div "Default Bid $0.75 edit" at bounding box center [423, 158] width 762 height 15
click at [791, 116] on mat-icon "check" at bounding box center [790, 113] width 9 height 11
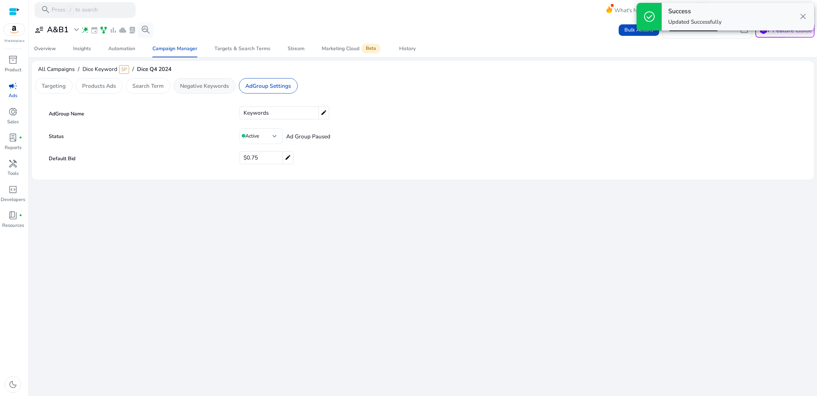
click at [204, 89] on p "Negative Keywords" at bounding box center [204, 86] width 49 height 8
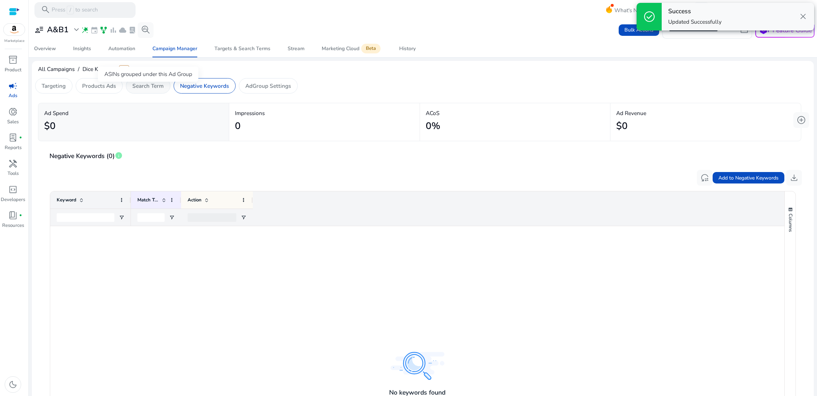
click at [142, 88] on p "Search Term" at bounding box center [147, 86] width 31 height 8
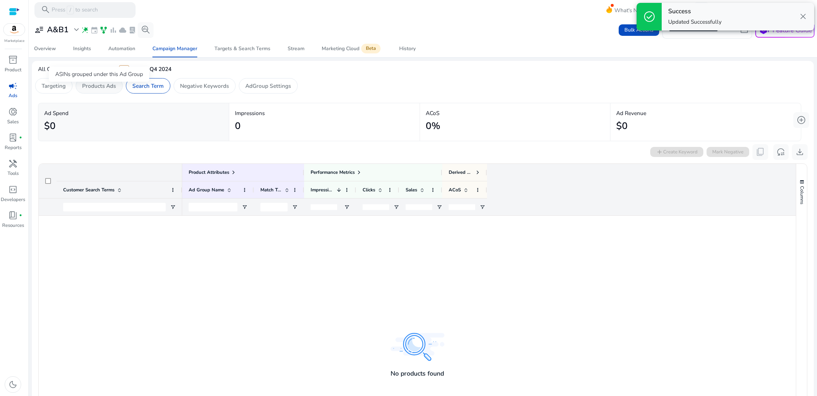
click at [90, 90] on p "Products Ads" at bounding box center [99, 86] width 34 height 8
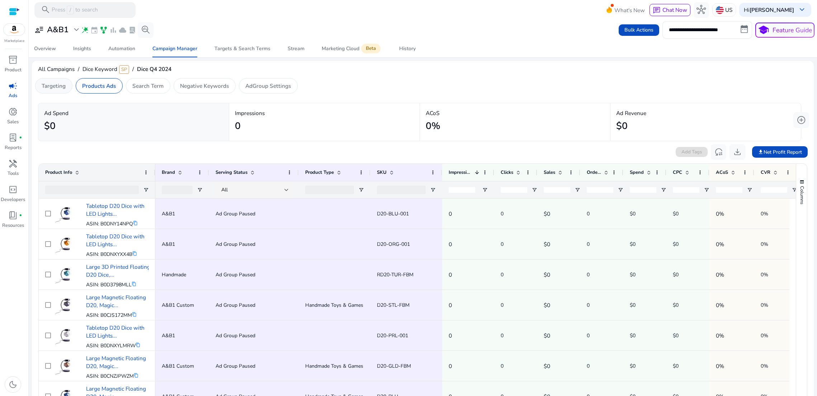
click at [57, 90] on p "Targeting" at bounding box center [54, 86] width 24 height 8
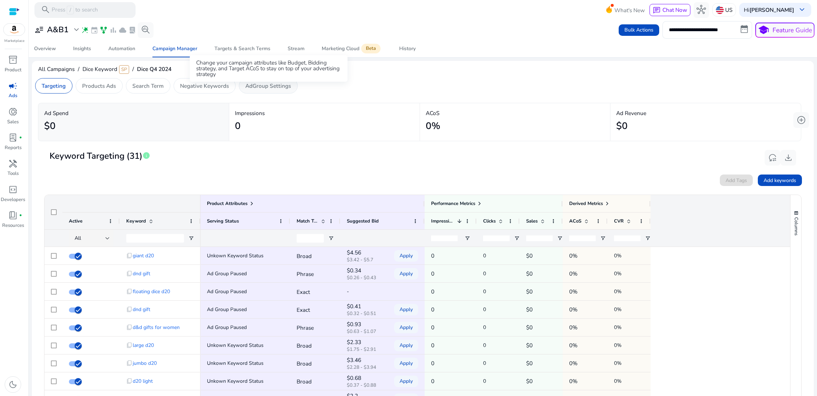
click at [277, 90] on p "AdGroup Settings" at bounding box center [268, 86] width 46 height 8
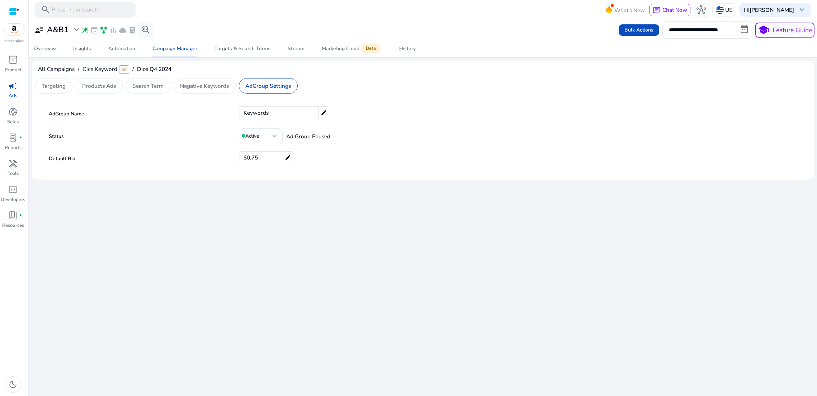
click at [277, 139] on div "Active" at bounding box center [261, 136] width 43 height 16
click at [261, 158] on span "Active" at bounding box center [257, 159] width 17 height 8
click at [48, 51] on div "Overview" at bounding box center [45, 48] width 22 height 5
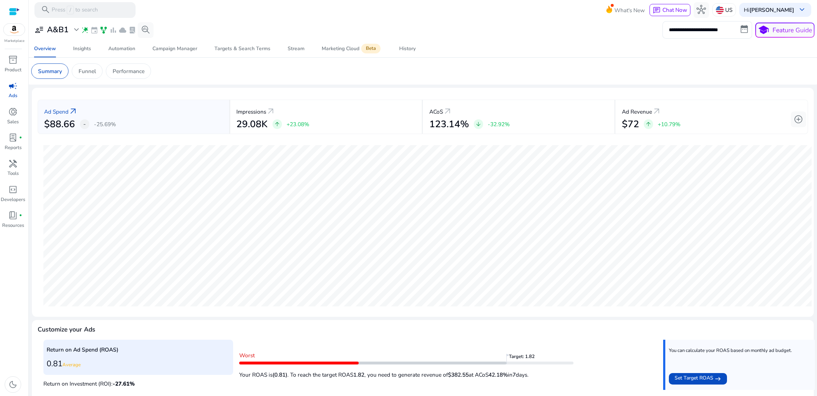
scroll to position [4, 0]
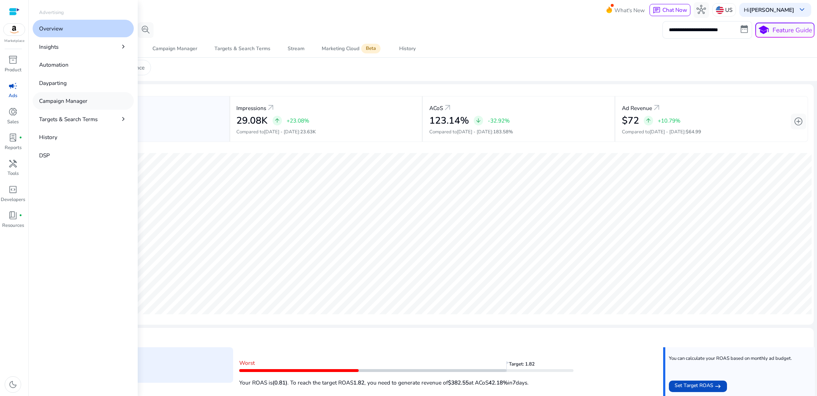
click at [74, 99] on link "Campaign Manager" at bounding box center [83, 101] width 101 height 18
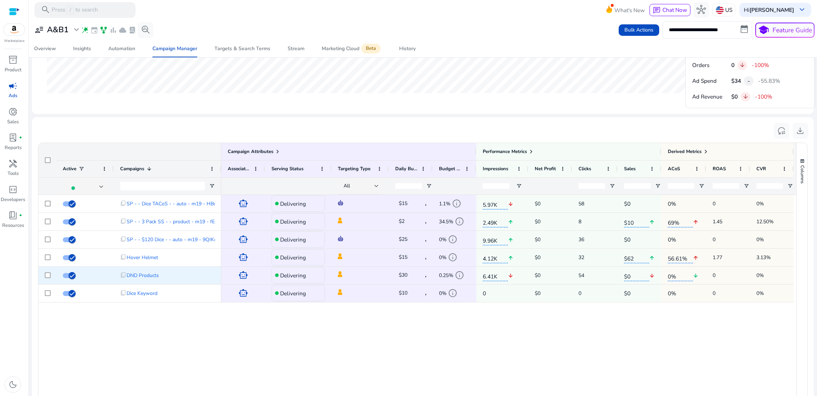
scroll to position [418, 0]
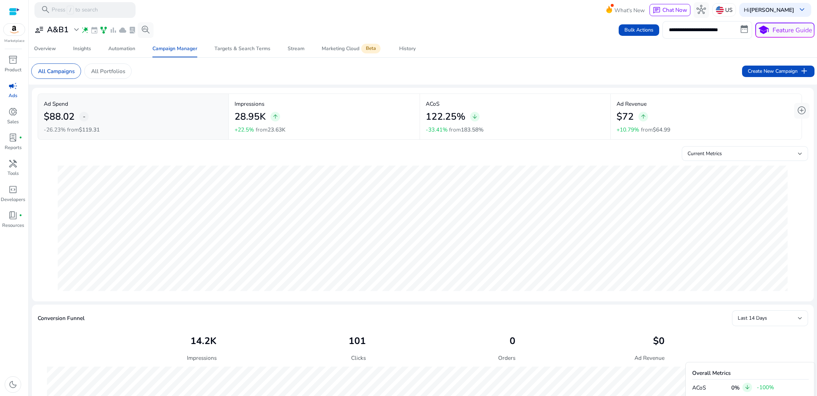
scroll to position [418, 0]
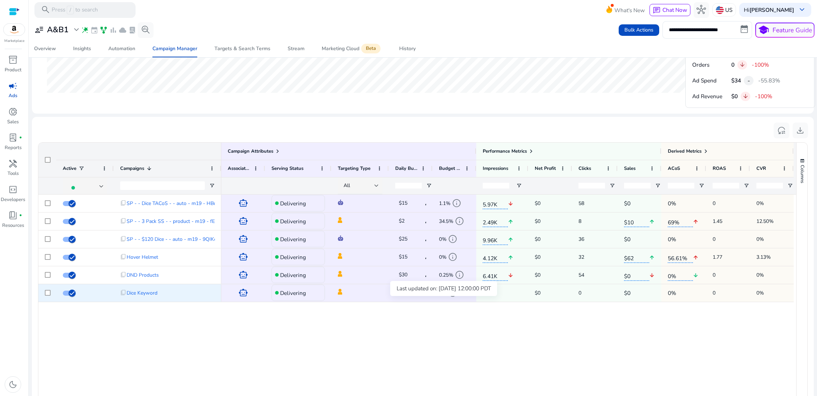
click at [453, 298] on span "info" at bounding box center [452, 292] width 9 height 9
click at [407, 296] on span "$10" at bounding box center [403, 293] width 9 height 7
click at [425, 299] on mat-icon "edit" at bounding box center [428, 293] width 10 height 11
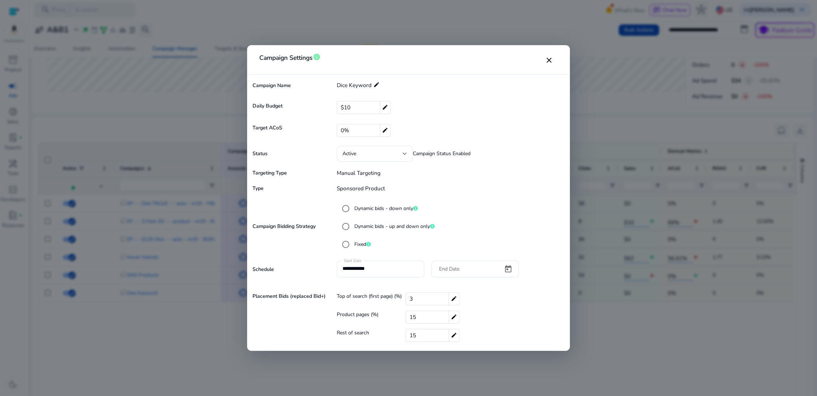
click at [356, 105] on div "$10 edit" at bounding box center [364, 107] width 54 height 13
drag, startPoint x: 353, startPoint y: 108, endPoint x: 358, endPoint y: 122, distance: 14.9
click at [353, 108] on input "**" at bounding box center [446, 107] width 206 height 11
type input "*"
type input "**"
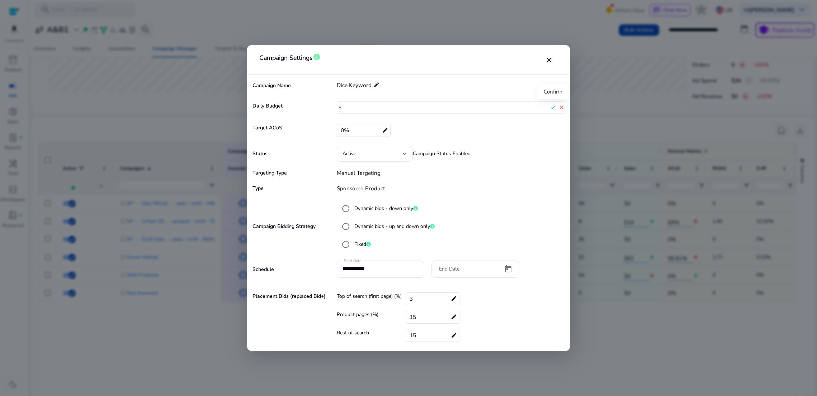
drag, startPoint x: 551, startPoint y: 108, endPoint x: 542, endPoint y: 112, distance: 10.1
click at [551, 108] on mat-icon "check" at bounding box center [553, 107] width 9 height 11
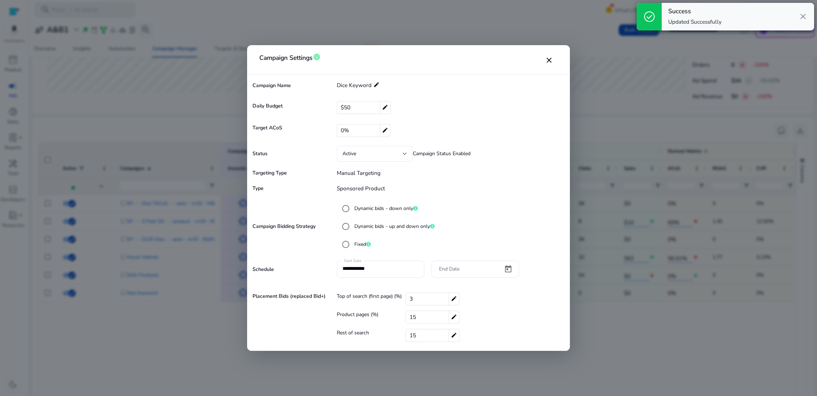
click at [357, 131] on div "0% edit" at bounding box center [364, 130] width 54 height 13
click at [554, 131] on mat-icon "check" at bounding box center [553, 130] width 9 height 11
click at [355, 132] on div "0% edit" at bounding box center [364, 130] width 54 height 13
click at [349, 131] on input "*" at bounding box center [442, 130] width 211 height 11
type input "**"
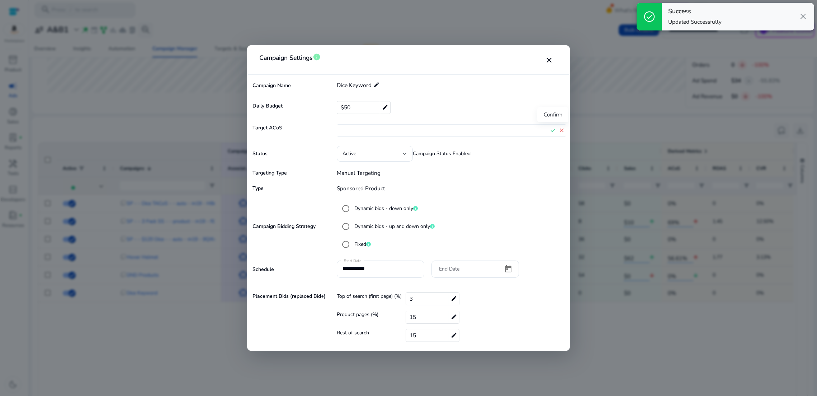
click at [556, 128] on mat-icon "check" at bounding box center [553, 130] width 9 height 11
click at [546, 59] on mat-icon "close" at bounding box center [549, 60] width 9 height 9
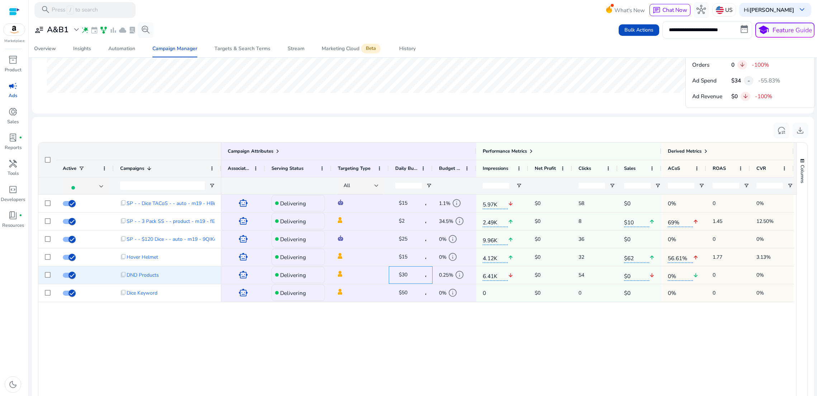
click at [427, 284] on div "$30 edit" at bounding box center [411, 276] width 44 height 18
click at [426, 281] on mat-icon "edit" at bounding box center [428, 275] width 10 height 11
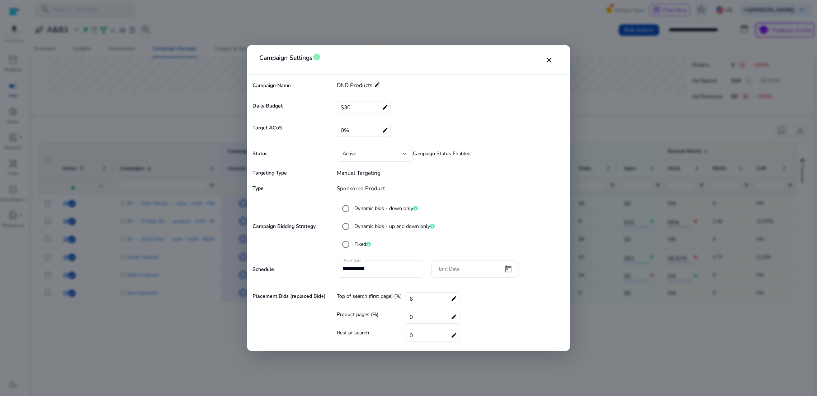
click at [384, 107] on mat-icon "edit" at bounding box center [385, 108] width 10 height 12
drag, startPoint x: 357, startPoint y: 105, endPoint x: 339, endPoint y: 105, distance: 18.0
click at [339, 105] on div "$ ** check close" at bounding box center [452, 108] width 230 height 12
type input "**"
drag, startPoint x: 551, startPoint y: 108, endPoint x: 550, endPoint y: 98, distance: 10.4
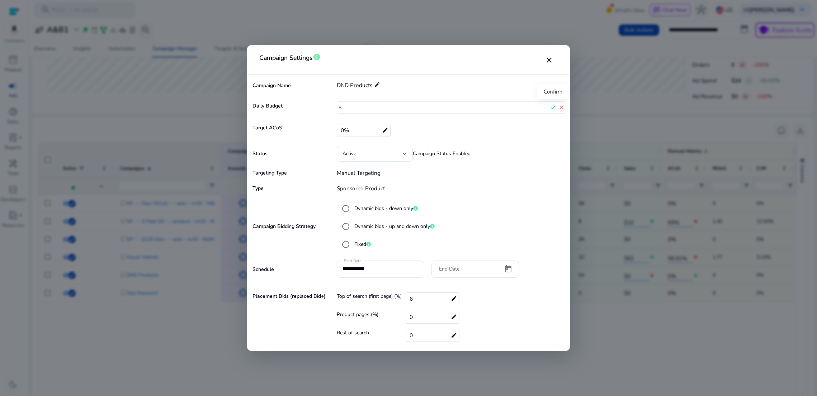
click at [551, 108] on mat-icon "check" at bounding box center [553, 107] width 9 height 11
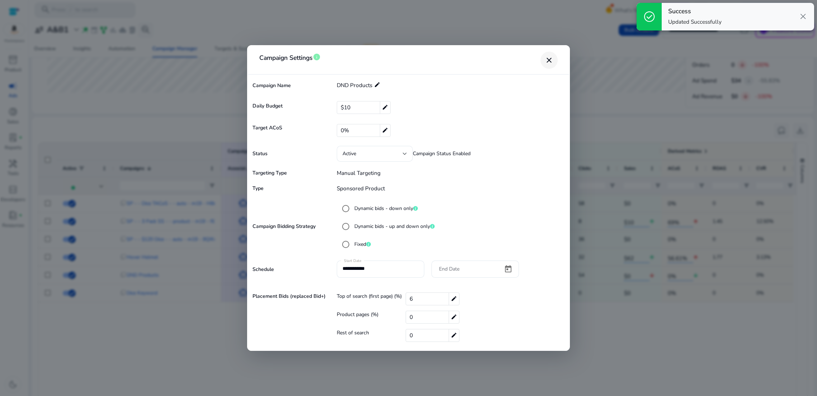
click at [548, 64] on mat-icon "close" at bounding box center [549, 60] width 9 height 9
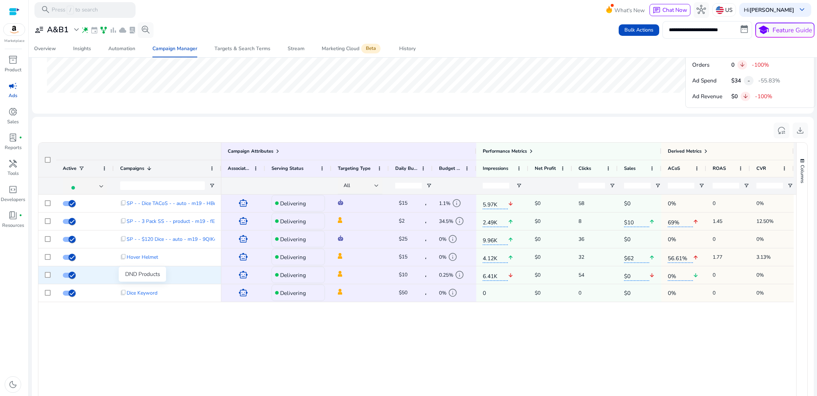
click at [147, 283] on span "DND Products" at bounding box center [143, 275] width 32 height 15
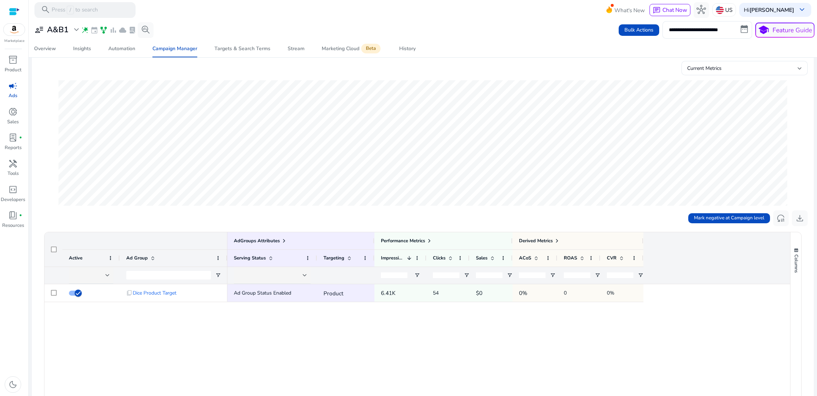
scroll to position [145, 0]
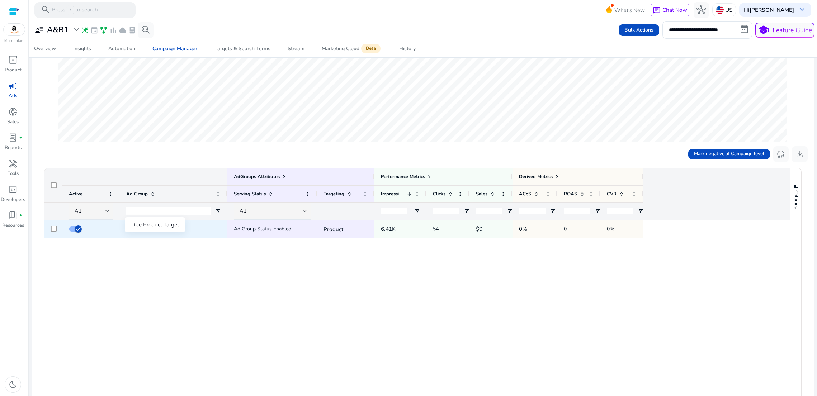
click at [145, 236] on span "Dice Product Target" at bounding box center [155, 229] width 44 height 15
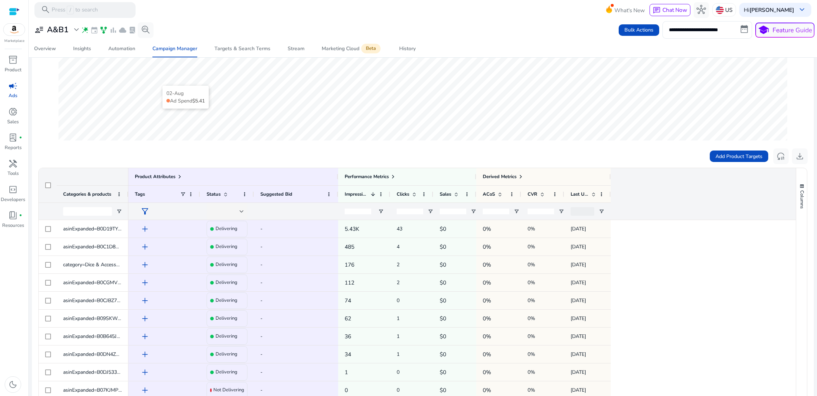
scroll to position [168, 0]
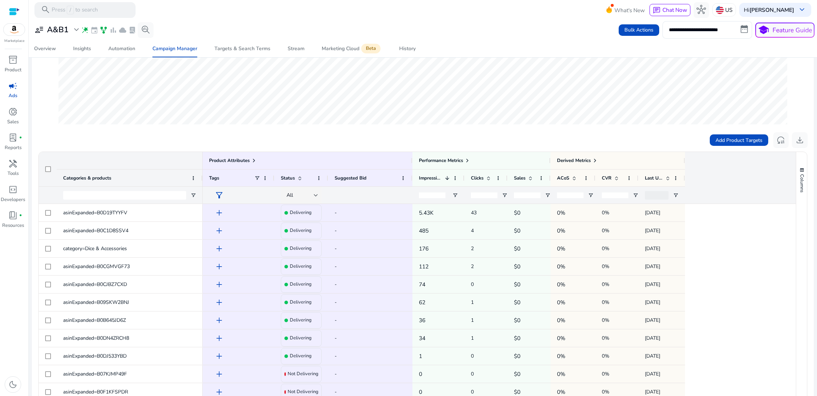
drag, startPoint x: 127, startPoint y: 189, endPoint x: 201, endPoint y: 188, distance: 74.3
click at [201, 187] on div at bounding box center [202, 178] width 3 height 17
drag, startPoint x: 78, startPoint y: 225, endPoint x: 100, endPoint y: 226, distance: 21.9
click at [78, 216] on span "asinExpanded=B0D19TYYFV" at bounding box center [95, 213] width 64 height 7
click at [113, 216] on span "asinExpanded=B0D19TYYFV" at bounding box center [95, 213] width 64 height 7
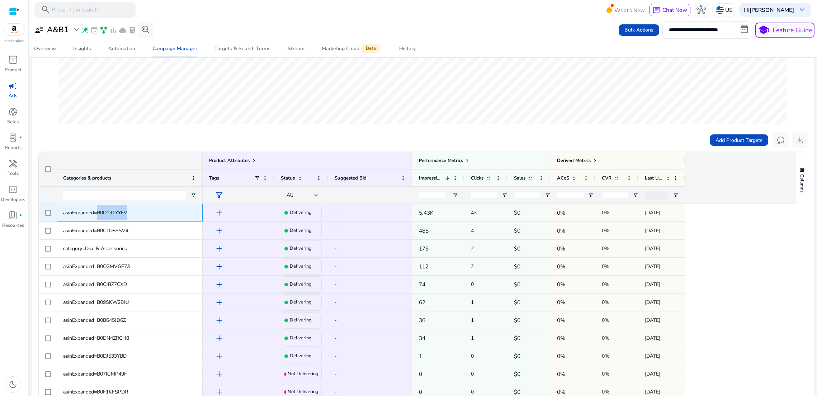
click at [112, 216] on span "asinExpanded=B0D19TYYFV" at bounding box center [95, 213] width 64 height 7
copy span "B0D19TYYFV"
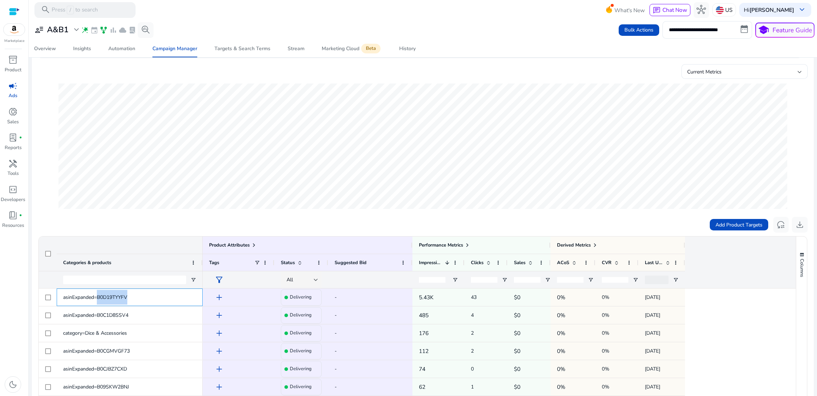
scroll to position [87, 0]
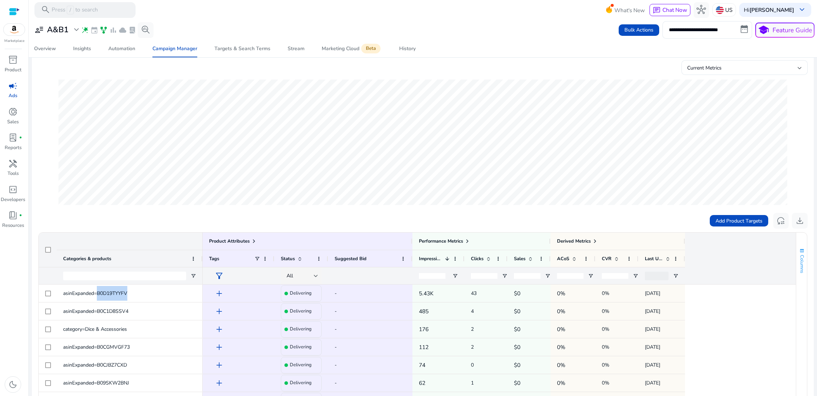
click at [799, 254] on span "button" at bounding box center [802, 251] width 6 height 6
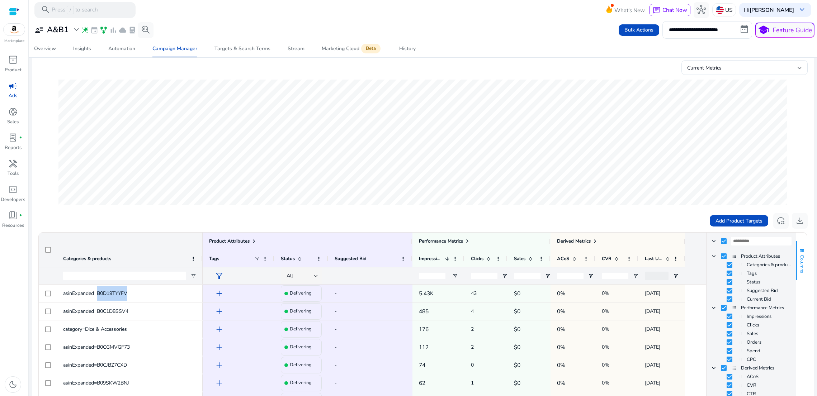
click at [799, 254] on span "button" at bounding box center [802, 251] width 6 height 6
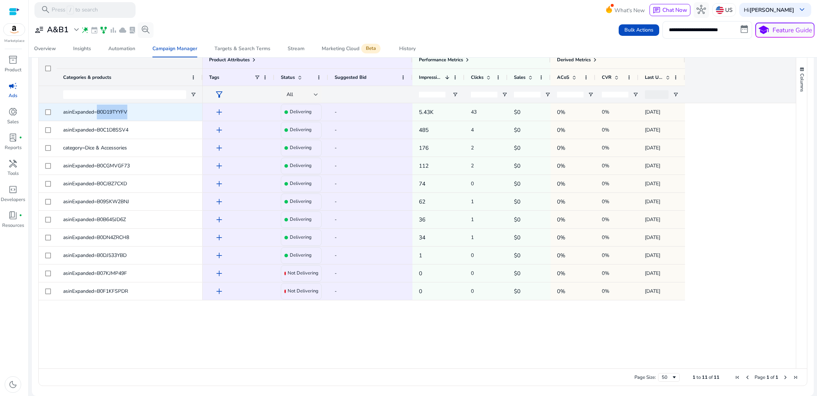
scroll to position [279, 0]
click at [308, 112] on h4 "Delivering" at bounding box center [301, 112] width 22 height 6
click at [334, 111] on div "-" at bounding box center [370, 112] width 84 height 18
click at [106, 113] on span "asinExpanded=B0D19TYYFV" at bounding box center [95, 112] width 64 height 7
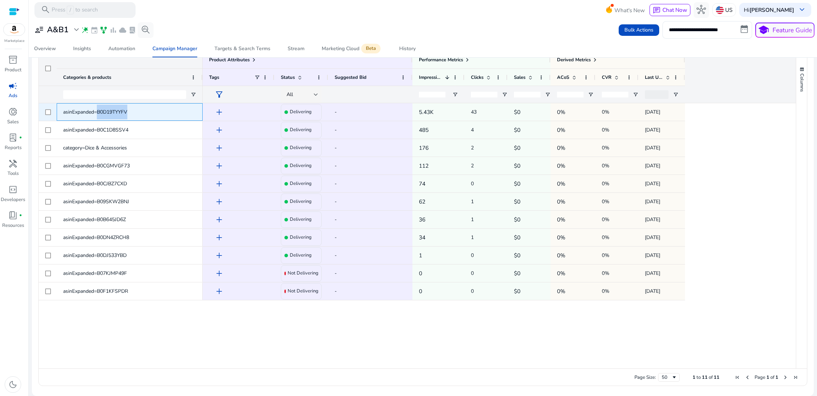
copy span "B0D19TYYFV"
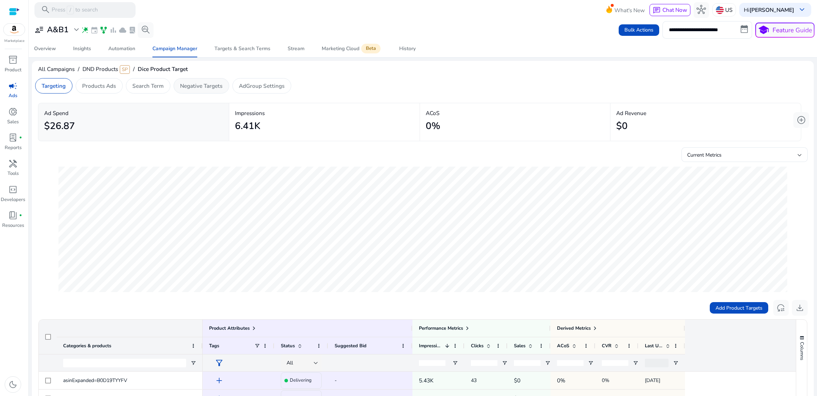
click at [189, 90] on p "Negative Targets" at bounding box center [201, 86] width 42 height 8
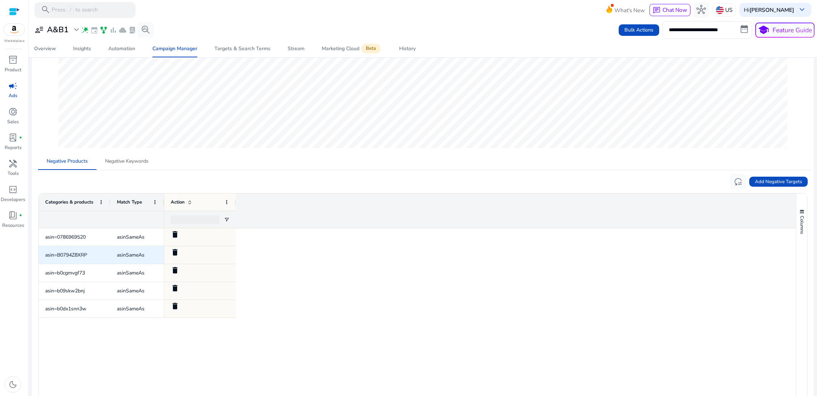
scroll to position [145, 0]
click at [759, 185] on span "Add Negative Targets" at bounding box center [778, 181] width 47 height 7
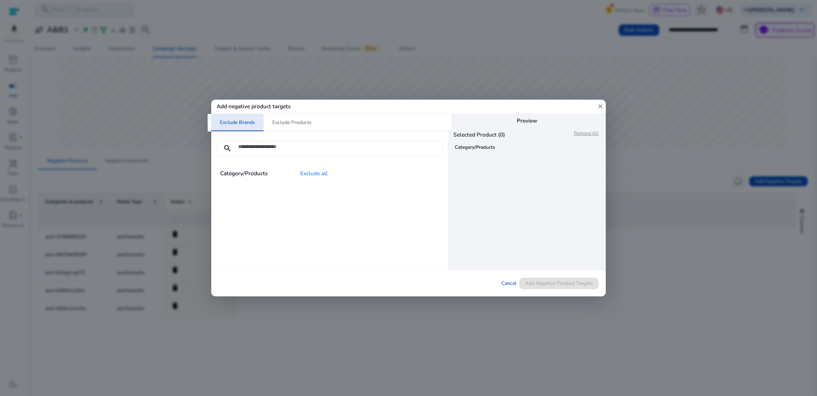
click at [258, 146] on input at bounding box center [337, 147] width 199 height 8
click at [296, 123] on span "Exclude Products" at bounding box center [291, 122] width 39 height 5
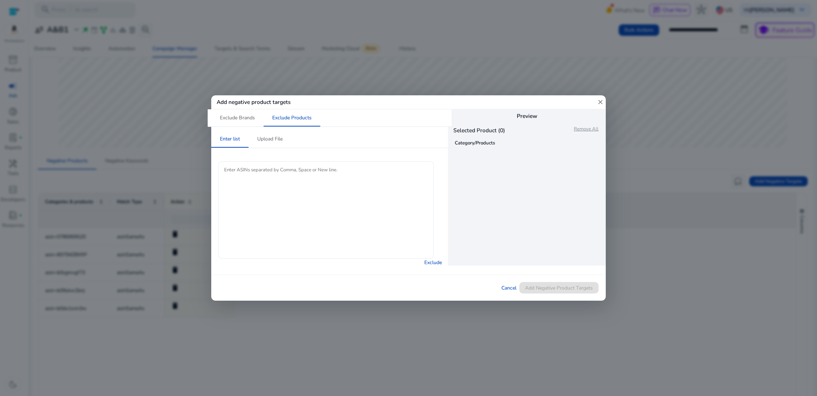
click at [260, 174] on textarea "Enter ASINs separated by Comma, Space or New line." at bounding box center [326, 210] width 204 height 90
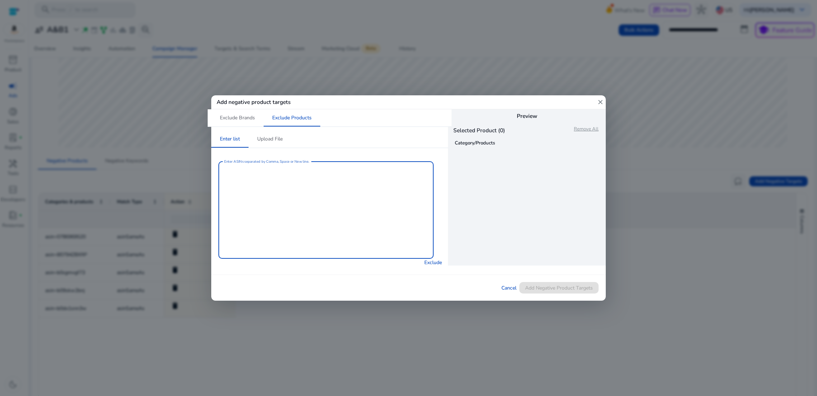
paste textarea "**********"
type textarea "**********"
click at [433, 260] on span "Exclude" at bounding box center [433, 263] width 18 height 8
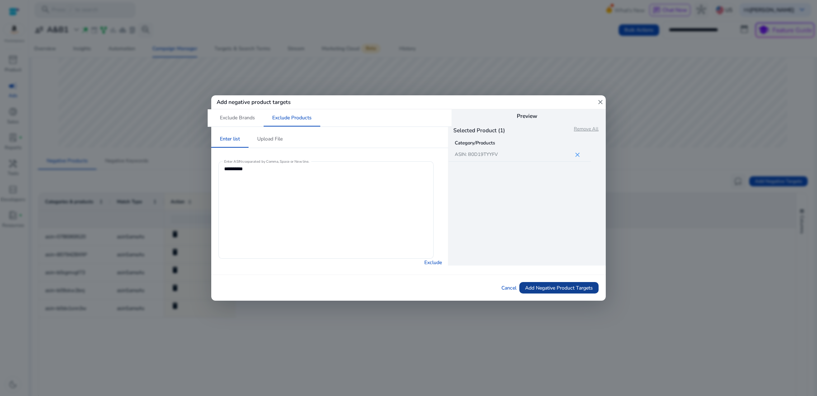
click at [574, 289] on span "Add Negative Product Targets" at bounding box center [559, 289] width 68 height 8
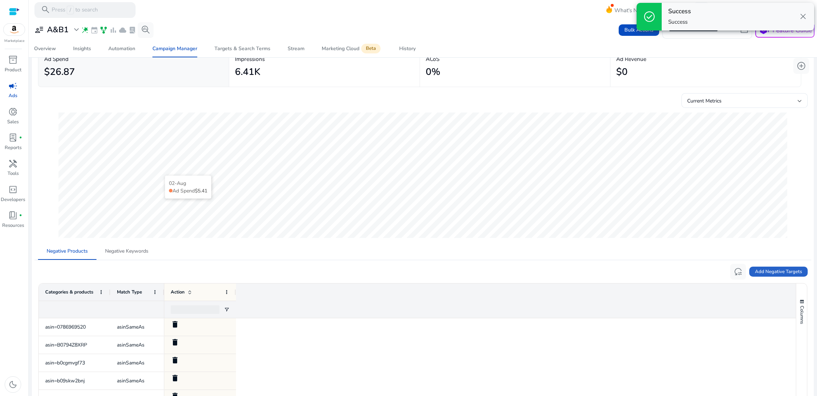
scroll to position [0, 0]
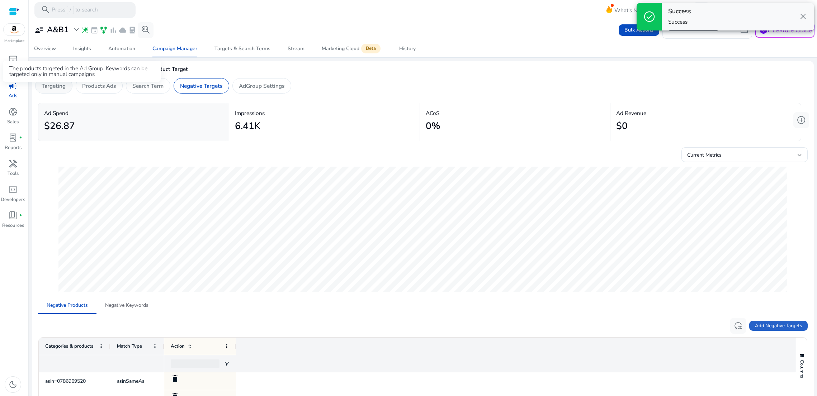
click at [46, 86] on p "Targeting" at bounding box center [54, 86] width 24 height 8
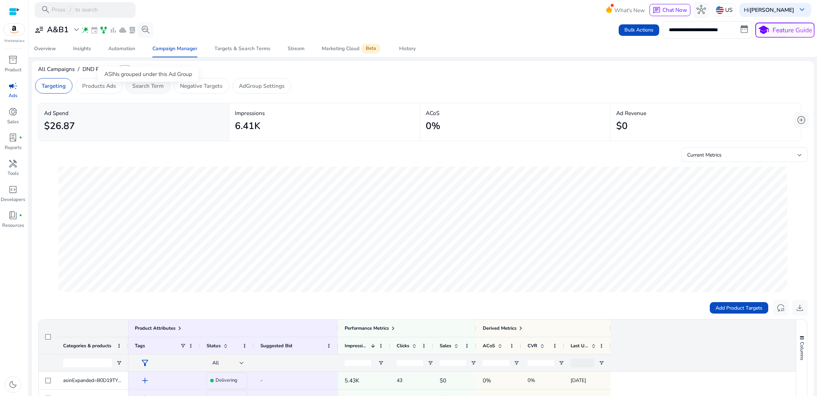
click at [138, 90] on p "Search Term" at bounding box center [147, 86] width 31 height 8
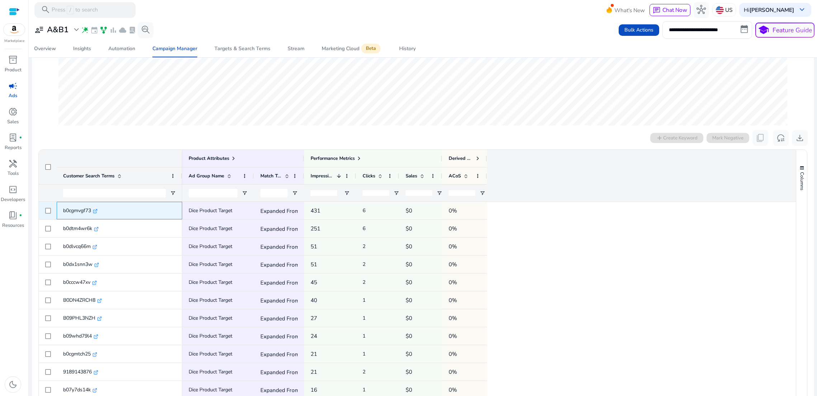
click at [97, 214] on icon ".st0{fill:#2c8af8}" at bounding box center [95, 211] width 5 height 5
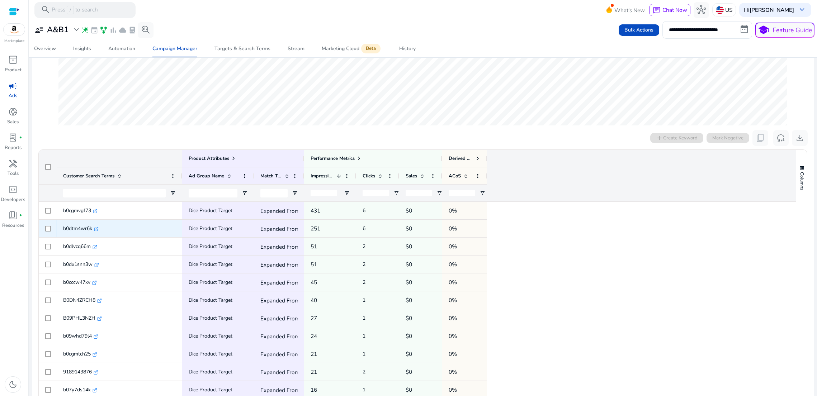
click at [95, 231] on icon at bounding box center [96, 230] width 4 height 4
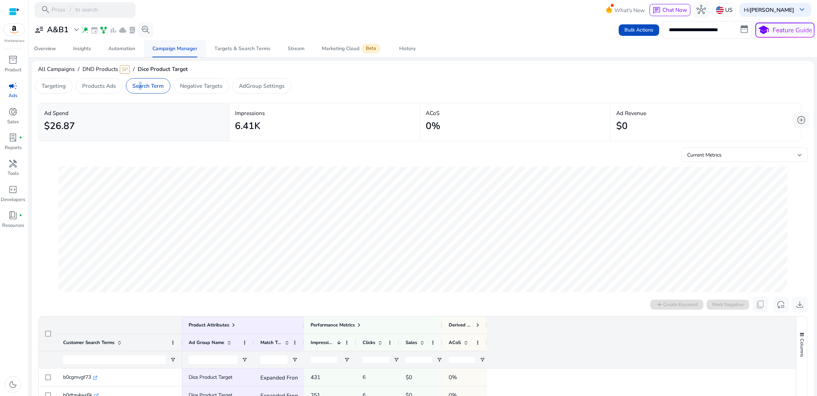
click at [173, 50] on div "Campaign Manager" at bounding box center [174, 48] width 45 height 5
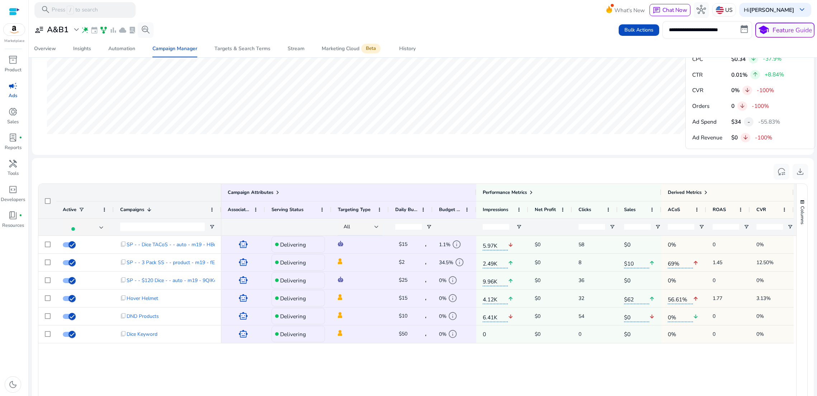
scroll to position [415, 0]
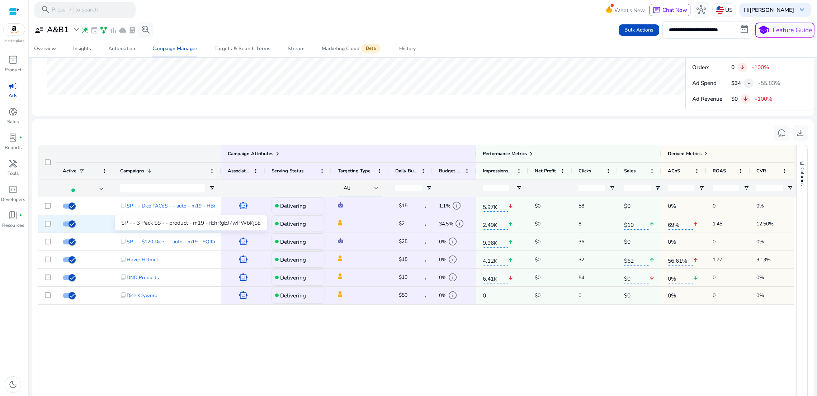
click at [158, 231] on span "SP - - 3 Pack SS - - product - m19 - fEhRgbJ7wPWbKjSE" at bounding box center [192, 224] width 131 height 15
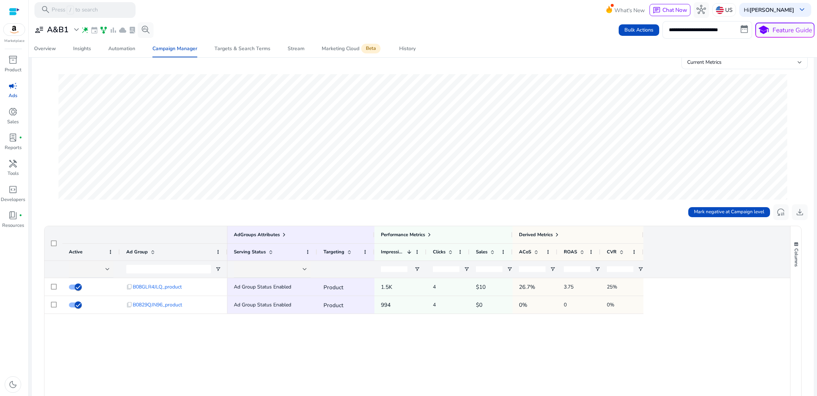
scroll to position [88, 0]
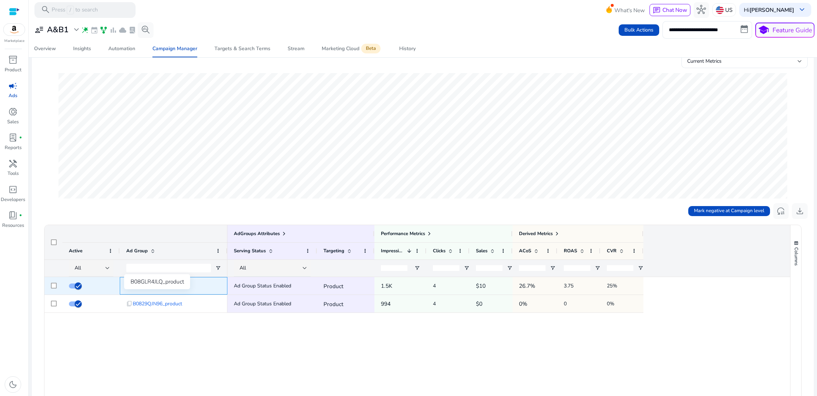
click at [150, 293] on span "B08GLR4JLQ_product" at bounding box center [157, 286] width 49 height 15
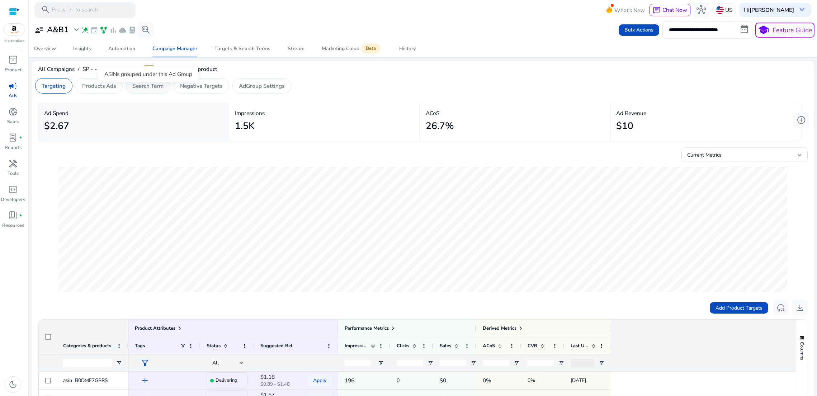
click at [154, 87] on p "Search Term" at bounding box center [147, 86] width 31 height 8
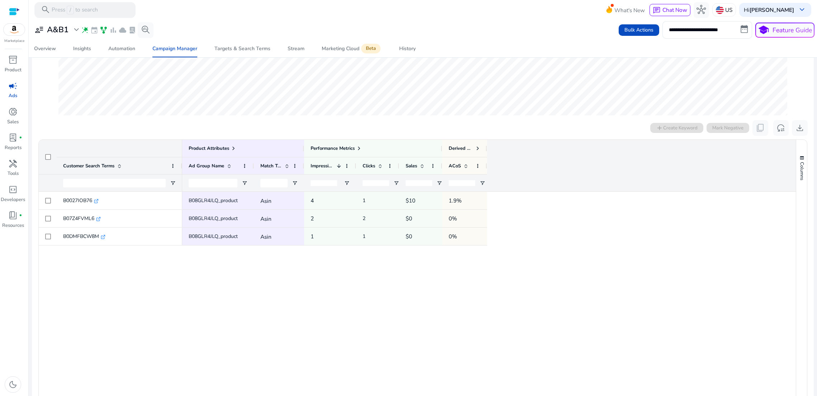
scroll to position [175, 0]
click at [98, 206] on icon ".st0{fill:#2c8af8}" at bounding box center [96, 203] width 5 height 5
